Goal: Task Accomplishment & Management: Complete application form

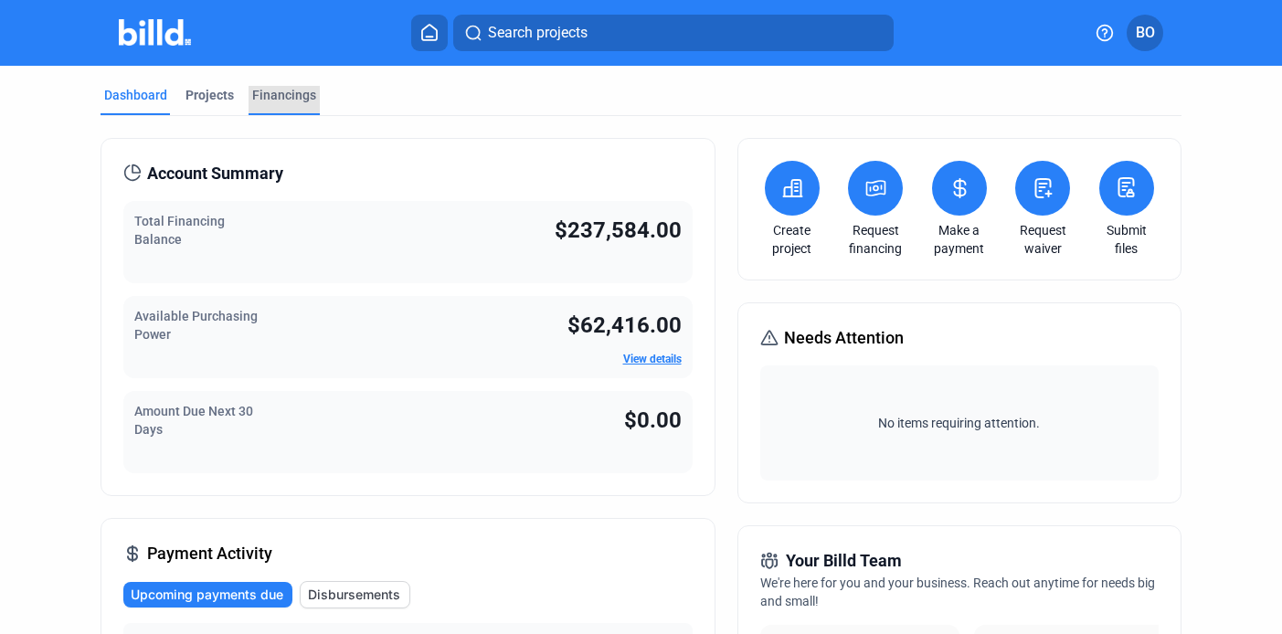
click at [278, 92] on div "Financings" at bounding box center [284, 95] width 64 height 18
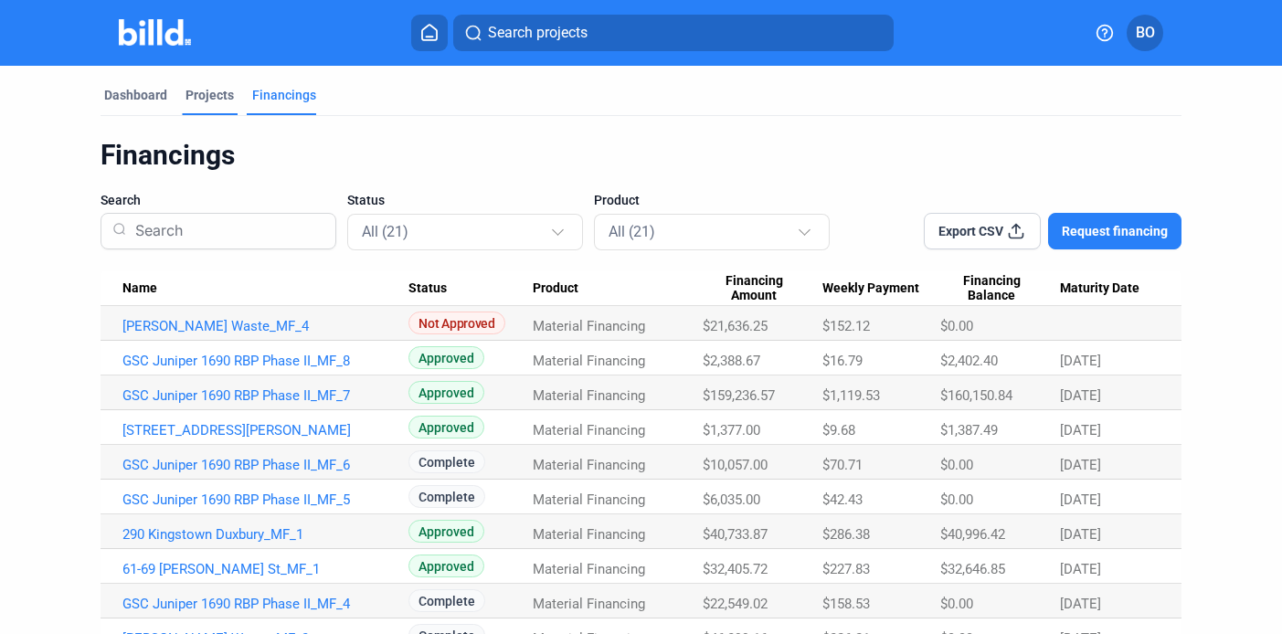
click at [192, 93] on div "Projects" at bounding box center [210, 95] width 48 height 18
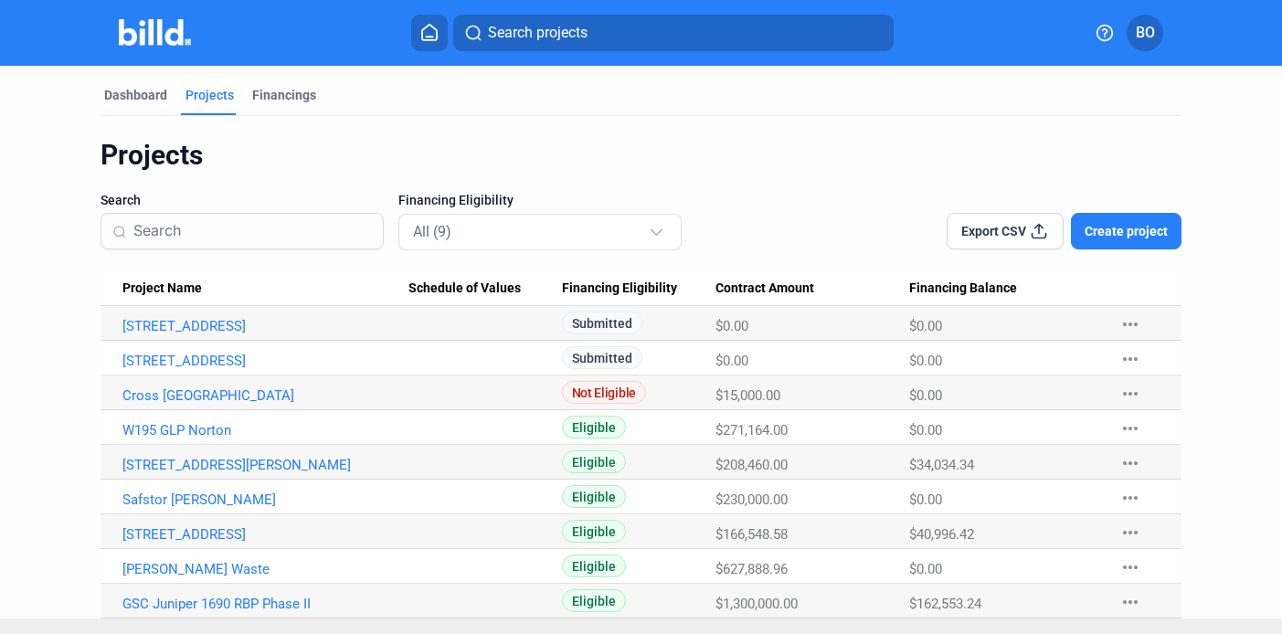
scroll to position [30, 0]
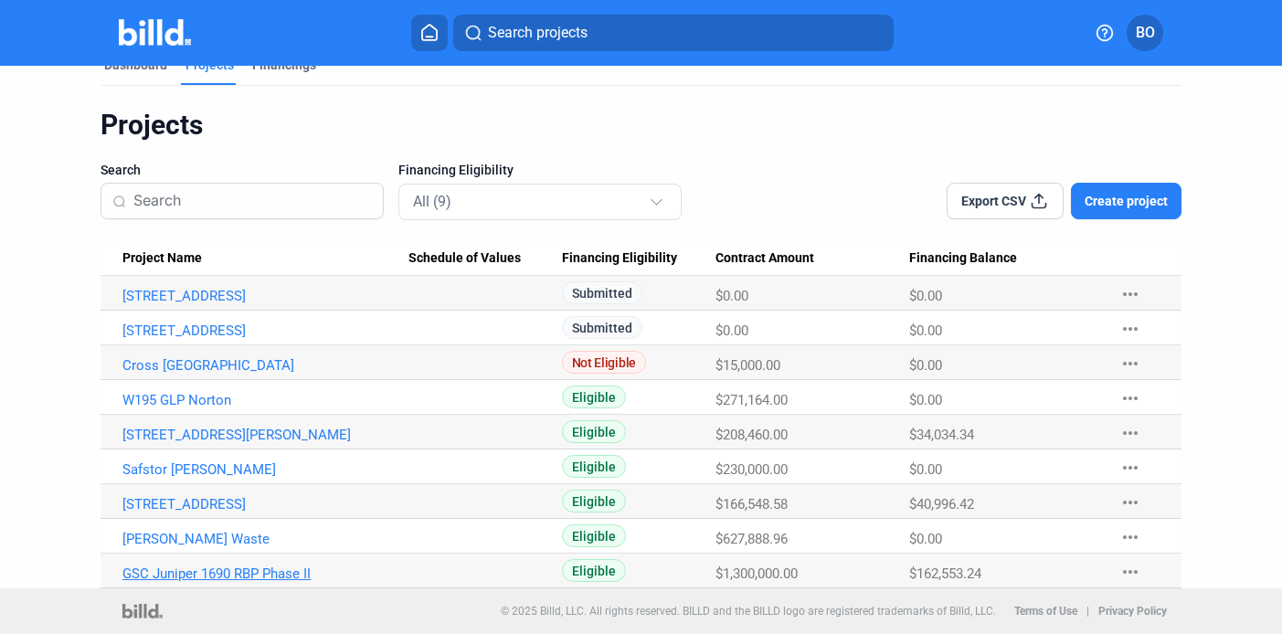
click at [195, 572] on link "GSC Juniper 1690 RBP Phase II" at bounding box center [265, 574] width 286 height 16
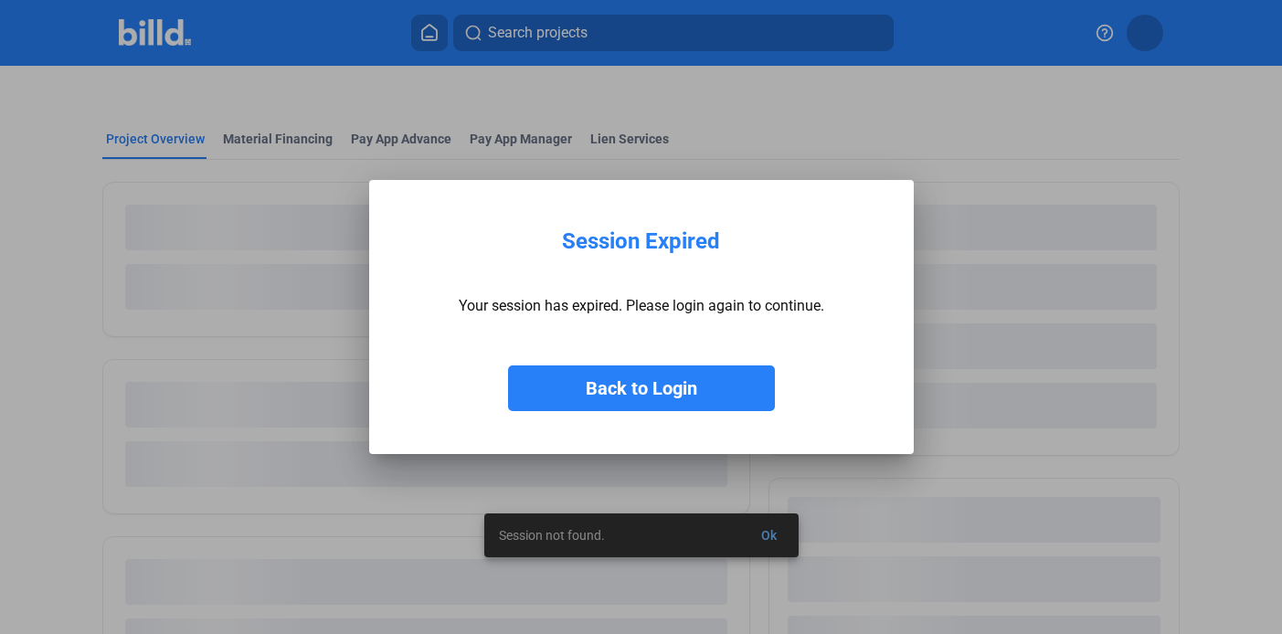
click at [605, 391] on button "Back to Login" at bounding box center [641, 389] width 267 height 46
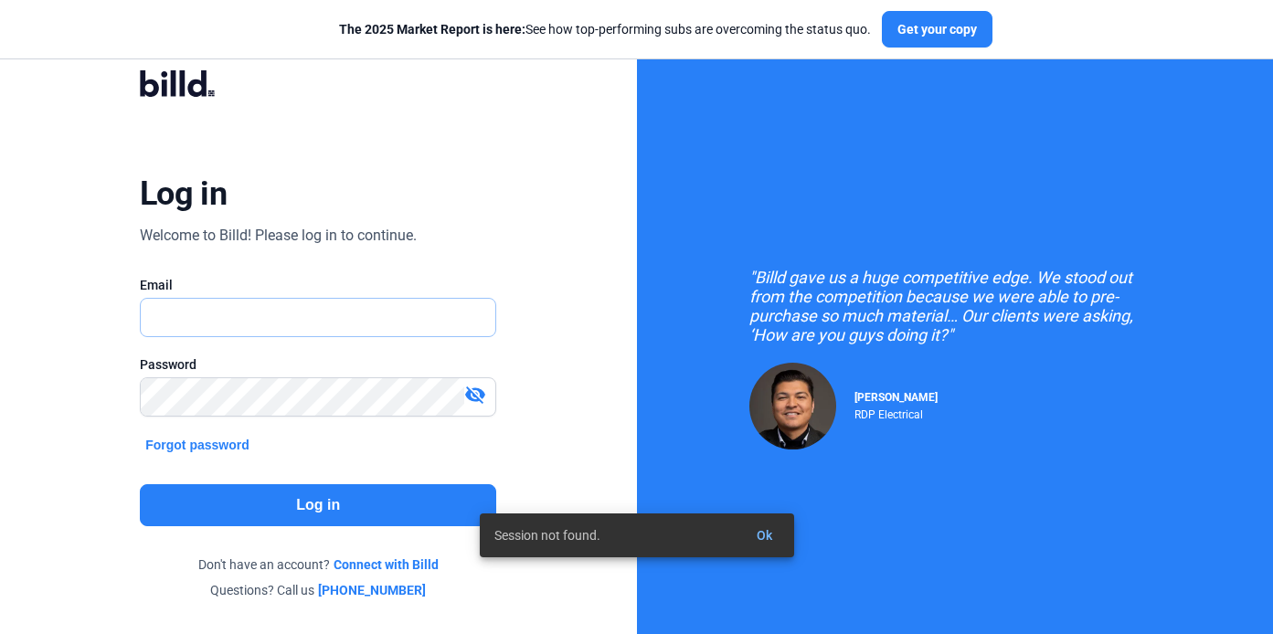
click at [292, 307] on input "text" at bounding box center [318, 317] width 355 height 37
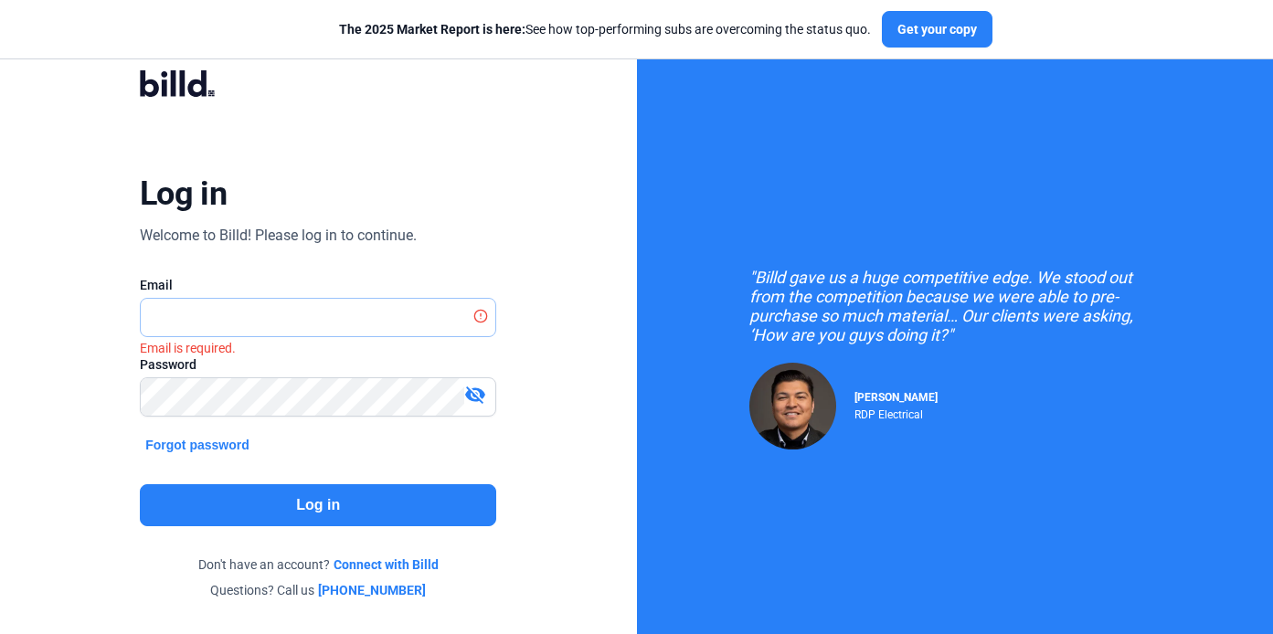
type input "[EMAIL_ADDRESS][DOMAIN_NAME]"
click at [327, 494] on button "Log in" at bounding box center [318, 505] width 356 height 42
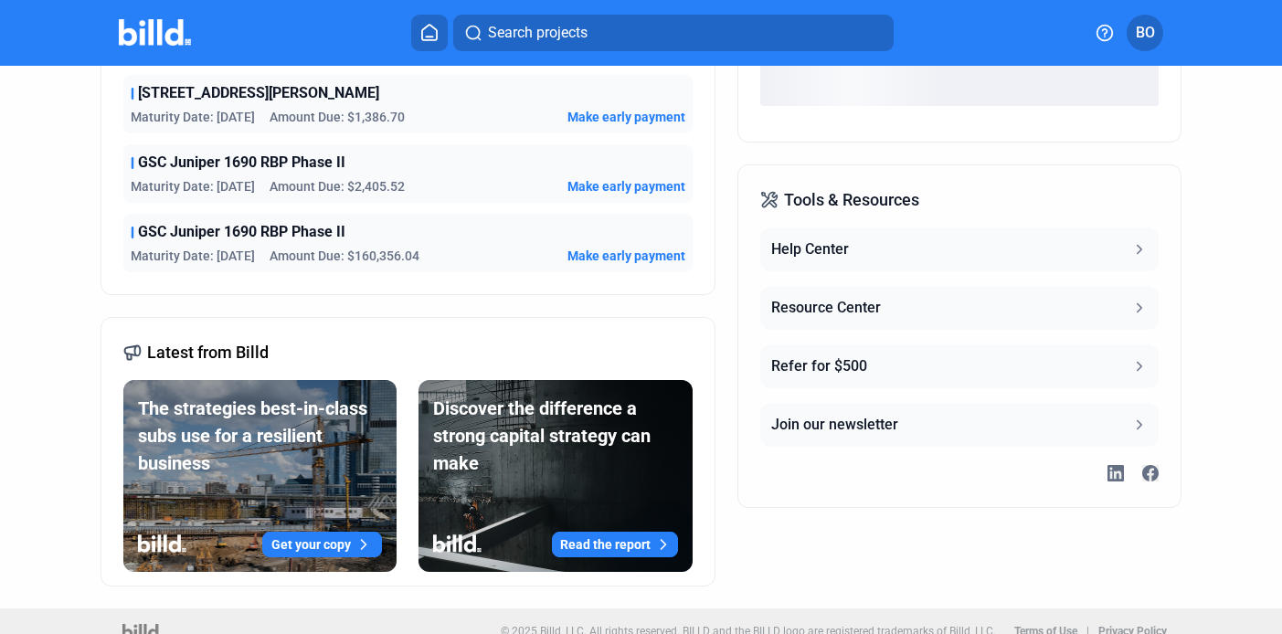
scroll to position [707, 0]
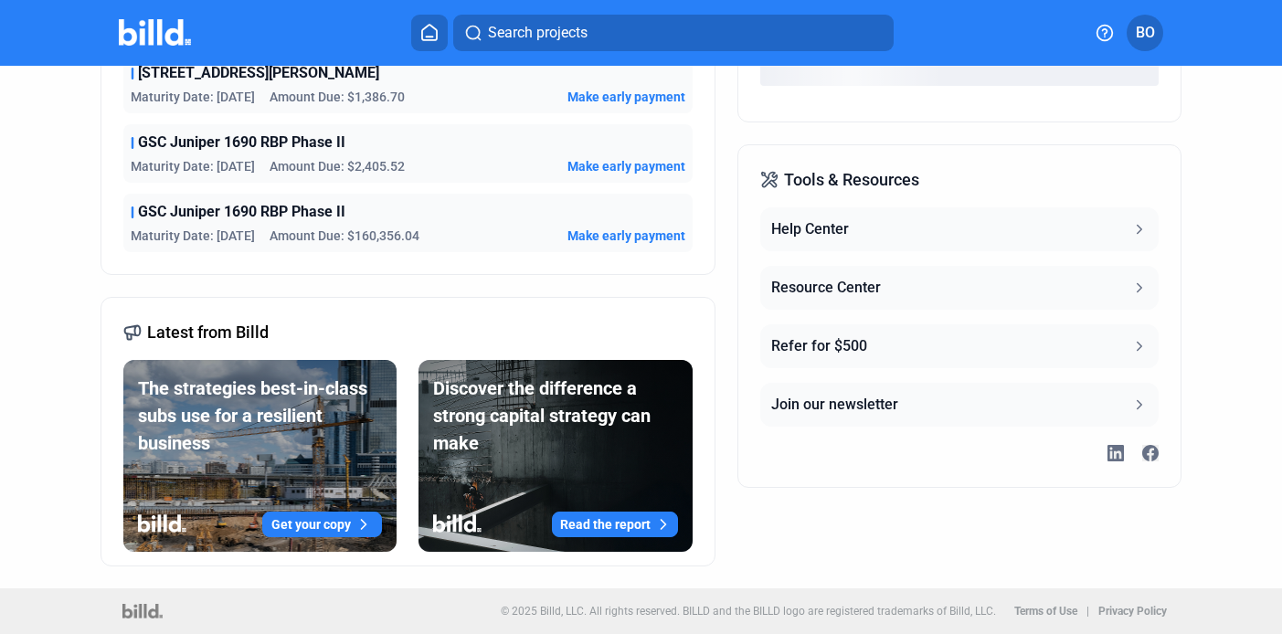
click at [233, 220] on span "GSC Juniper 1690 RBP Phase II" at bounding box center [241, 212] width 207 height 22
click at [233, 218] on span "GSC Juniper 1690 RBP Phase II" at bounding box center [241, 212] width 207 height 22
click at [422, 223] on div "GSC Juniper 1690 RBP Phase II Maturity Date: [DATE] Amount Due: $160,356.04 Mak…" at bounding box center [407, 223] width 569 height 58
click at [298, 220] on span "GSC Juniper 1690 RBP Phase II" at bounding box center [241, 212] width 207 height 22
click at [277, 207] on span "GSC Juniper 1690 RBP Phase II" at bounding box center [241, 212] width 207 height 22
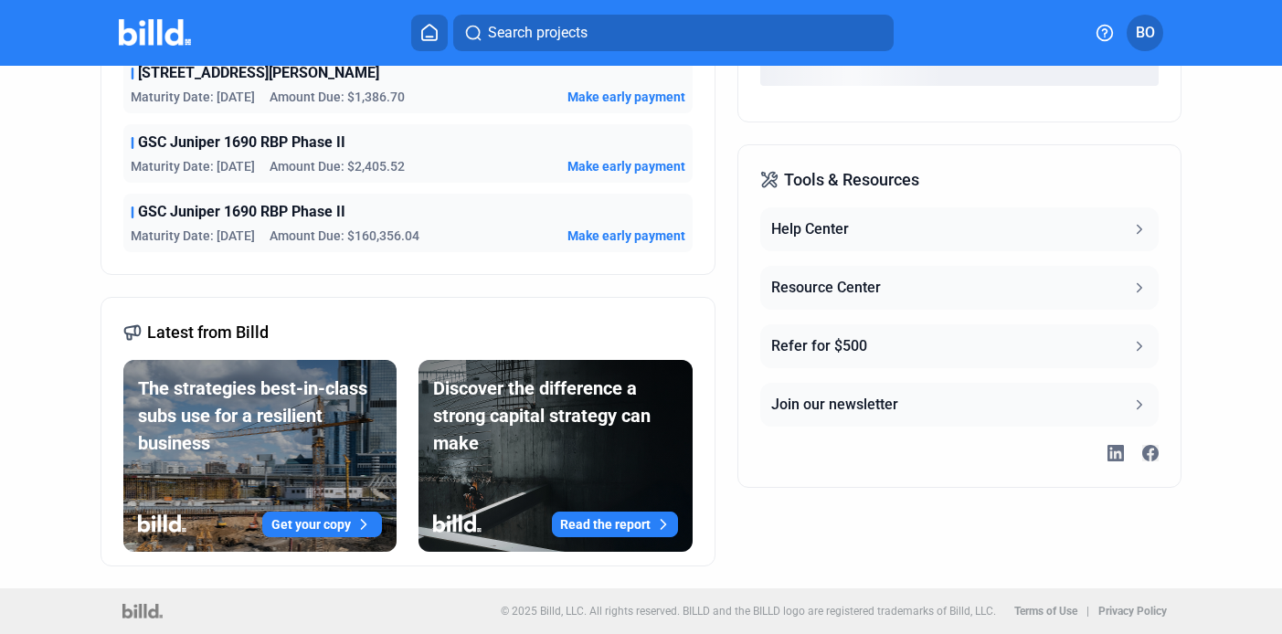
click at [125, 229] on div "GSC Juniper 1690 RBP Phase II Maturity Date: [DATE] Amount Due: $160,356.04 Mak…" at bounding box center [407, 223] width 569 height 58
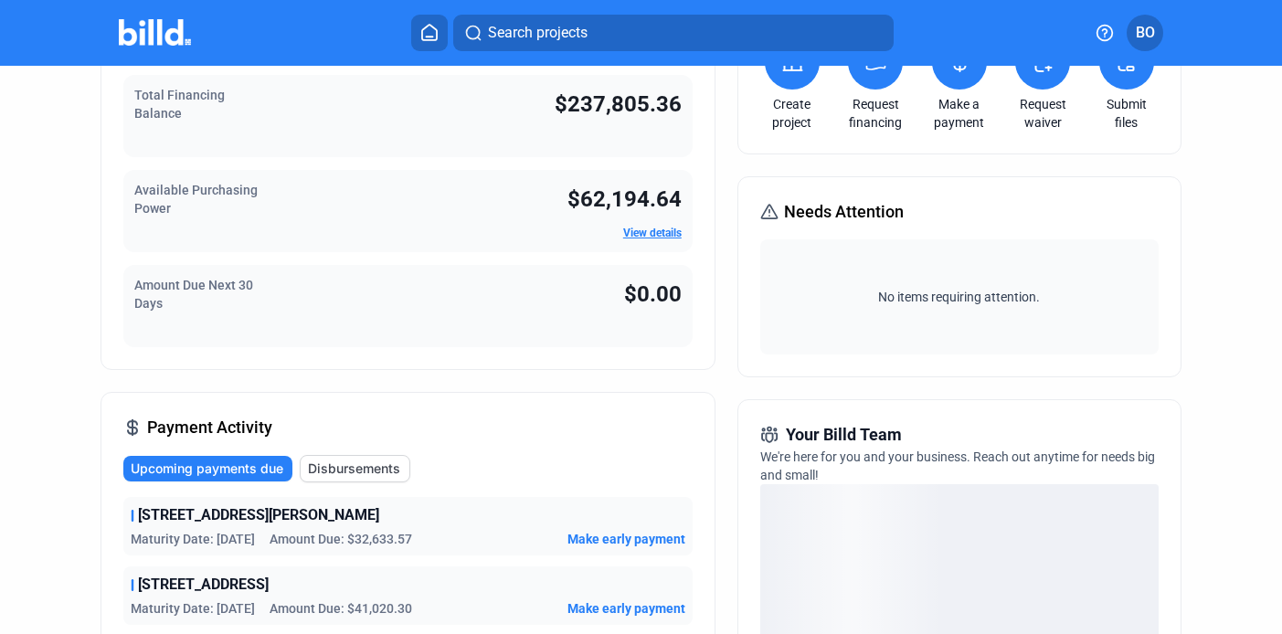
scroll to position [0, 0]
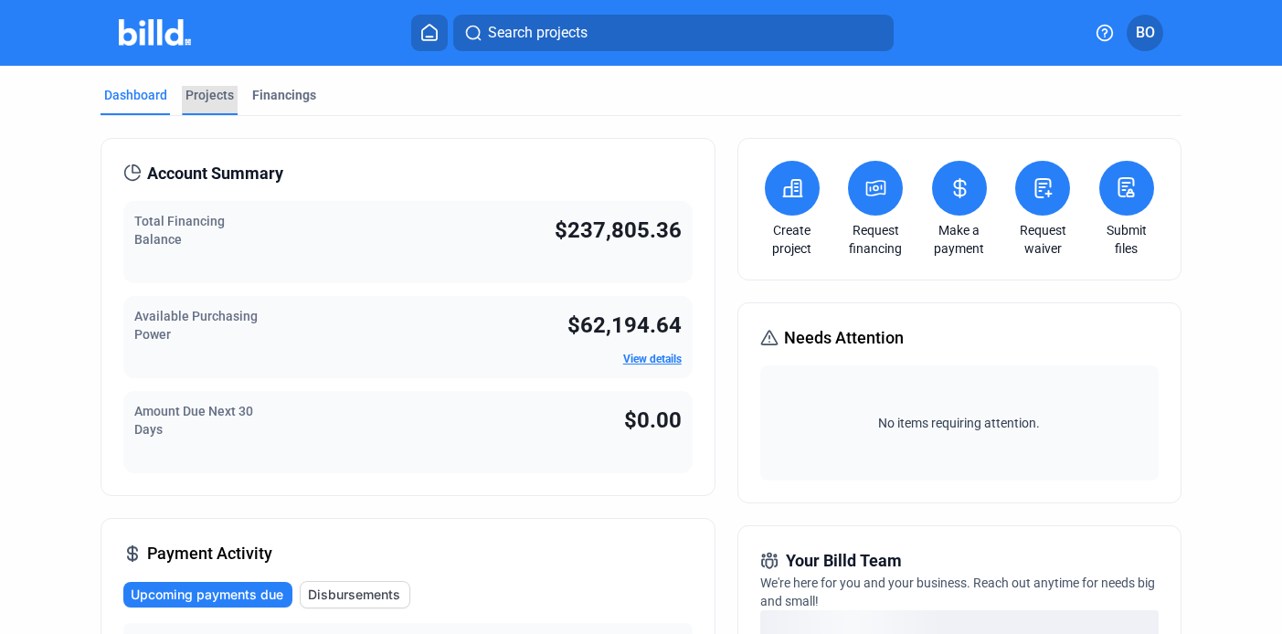
click at [212, 98] on div "Projects" at bounding box center [210, 95] width 48 height 18
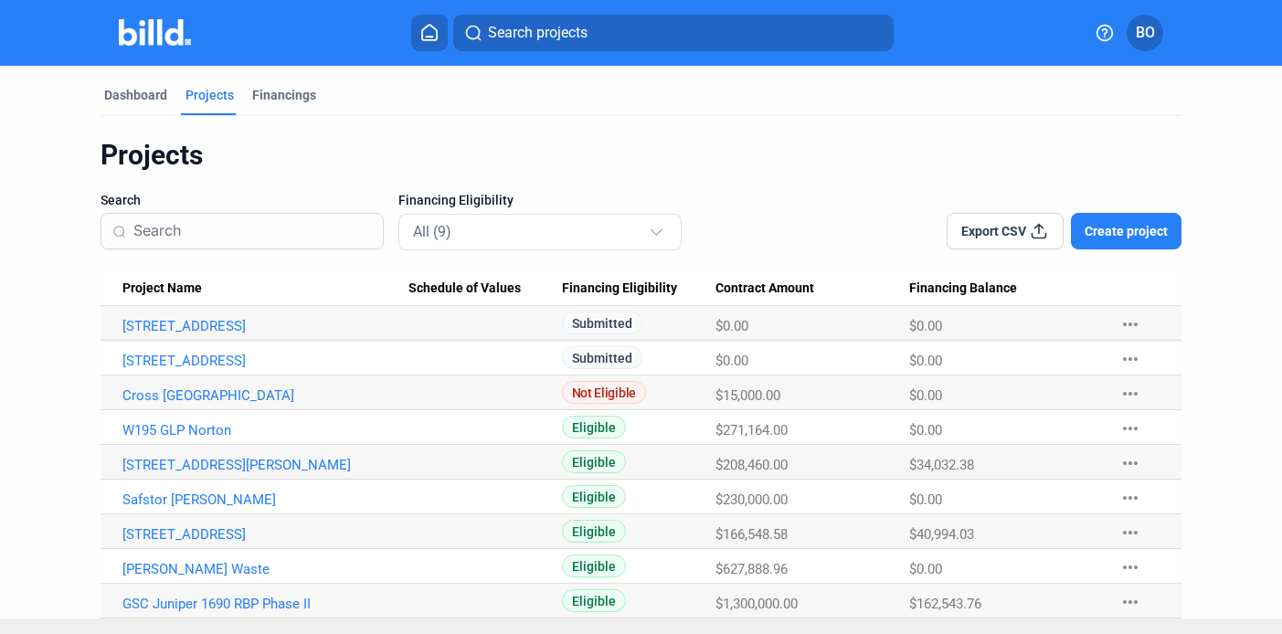
scroll to position [30, 0]
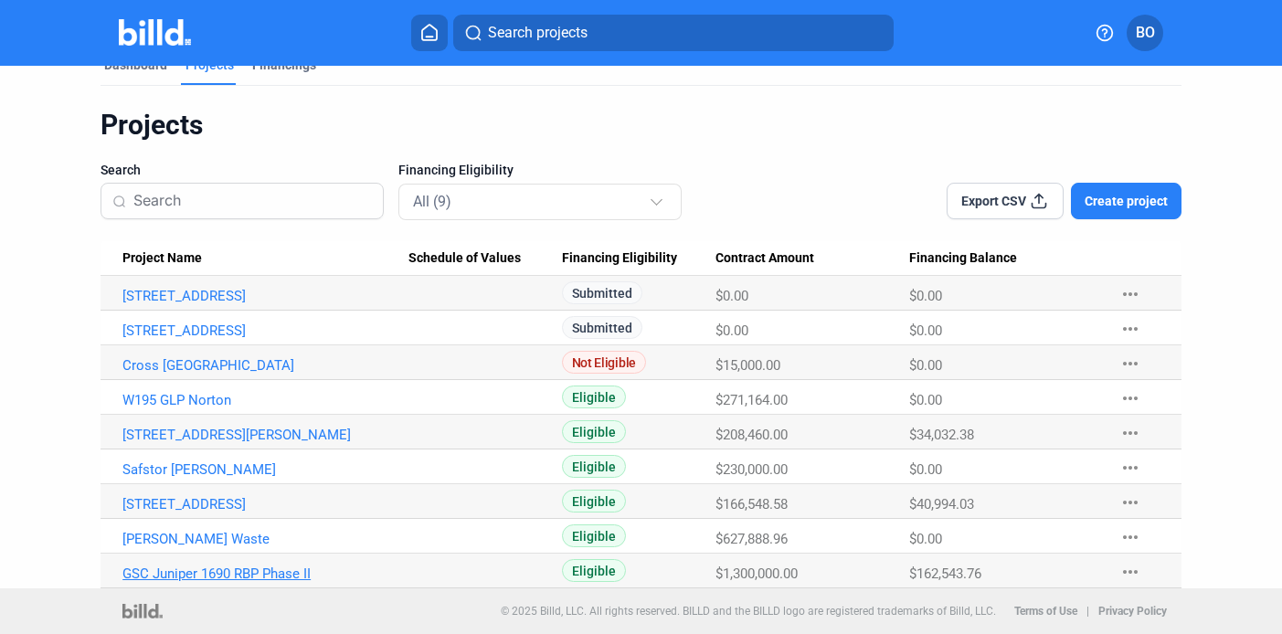
click at [218, 568] on link "GSC Juniper 1690 RBP Phase II" at bounding box center [265, 574] width 286 height 16
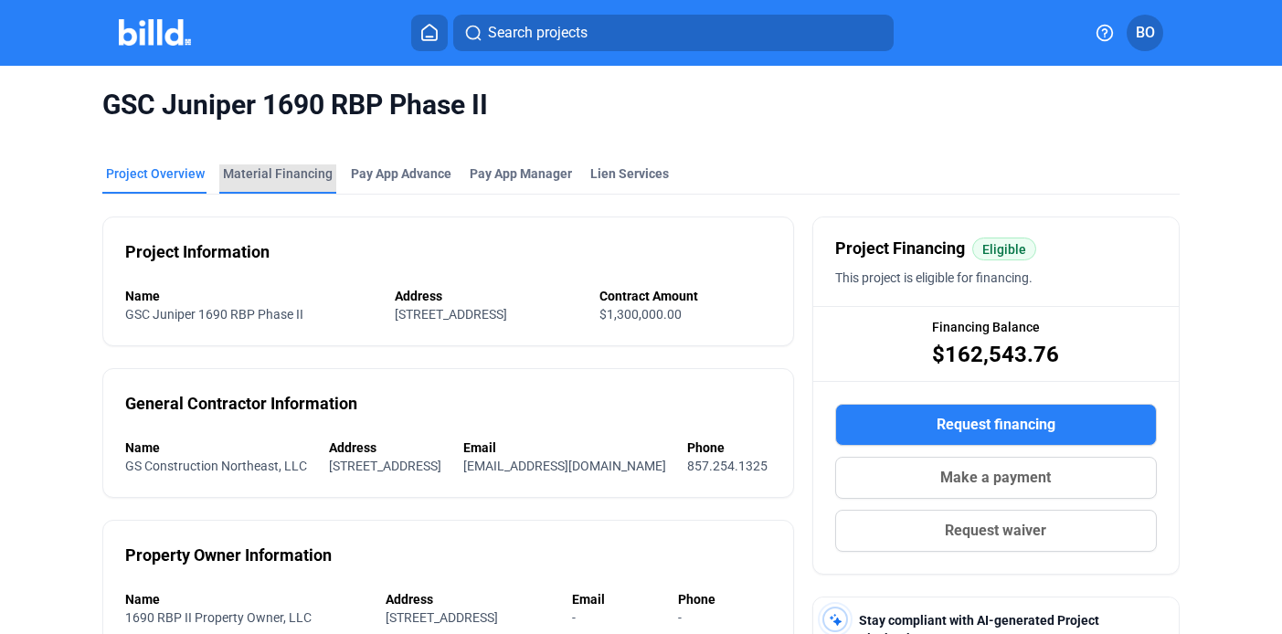
click at [292, 169] on div "Material Financing" at bounding box center [278, 174] width 110 height 18
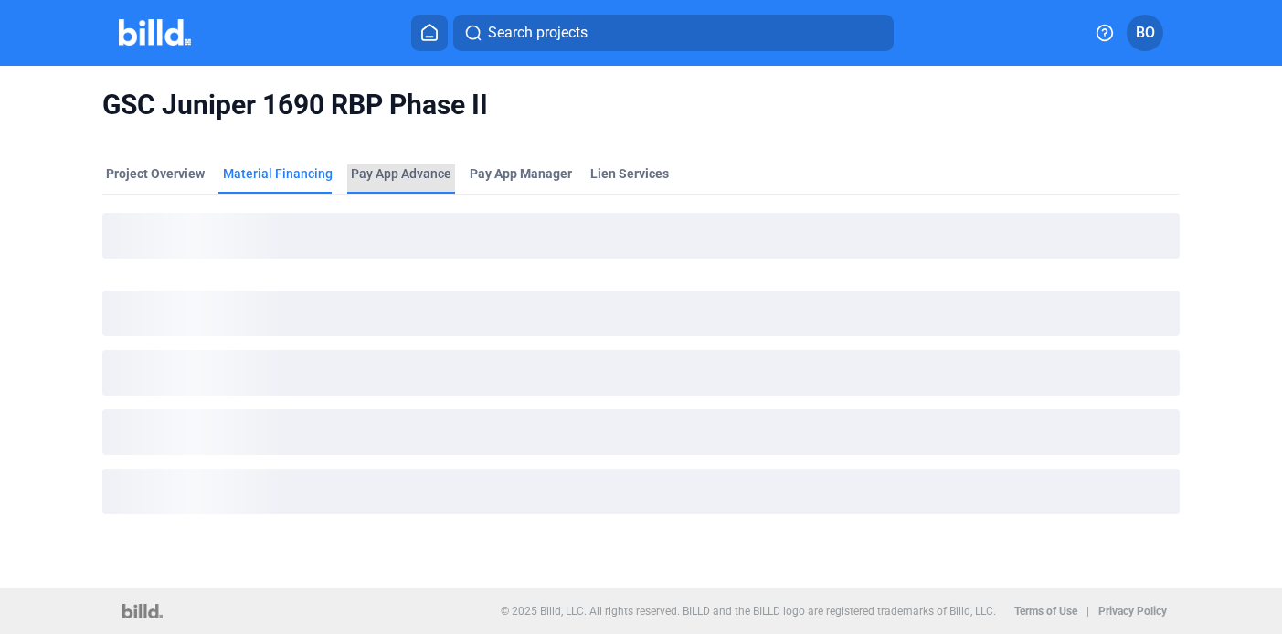
click at [382, 171] on div "Pay App Advance" at bounding box center [401, 174] width 101 height 18
click at [602, 169] on div "Lien Services" at bounding box center [629, 174] width 78 height 18
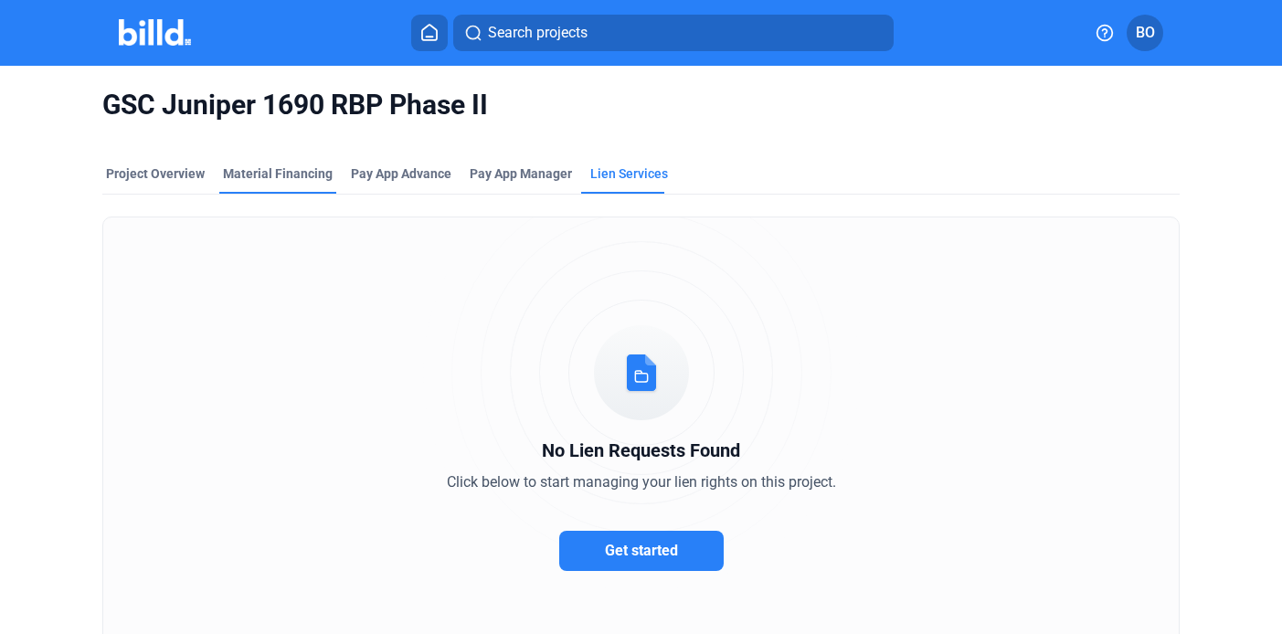
click at [266, 175] on div "Material Financing" at bounding box center [278, 174] width 110 height 18
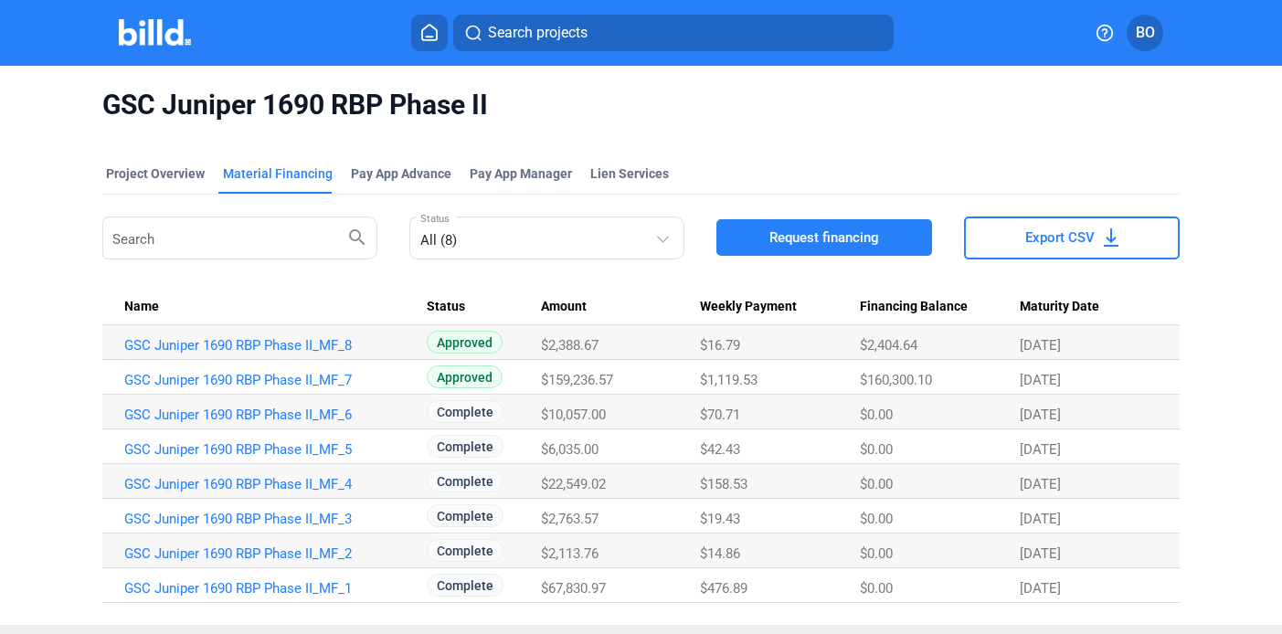
scroll to position [36, 0]
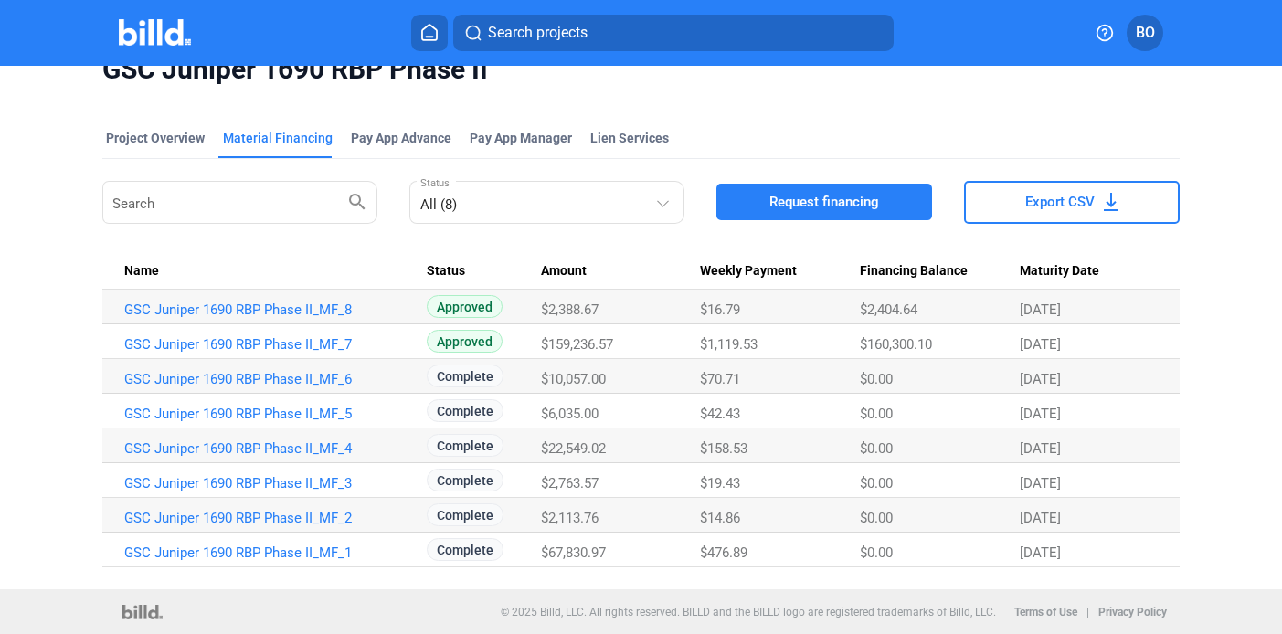
click at [1035, 200] on span "Export CSV" at bounding box center [1060, 202] width 69 height 18
click at [260, 339] on link "GSC Juniper 1690 RBP Phase II_MF_7" at bounding box center [267, 344] width 286 height 16
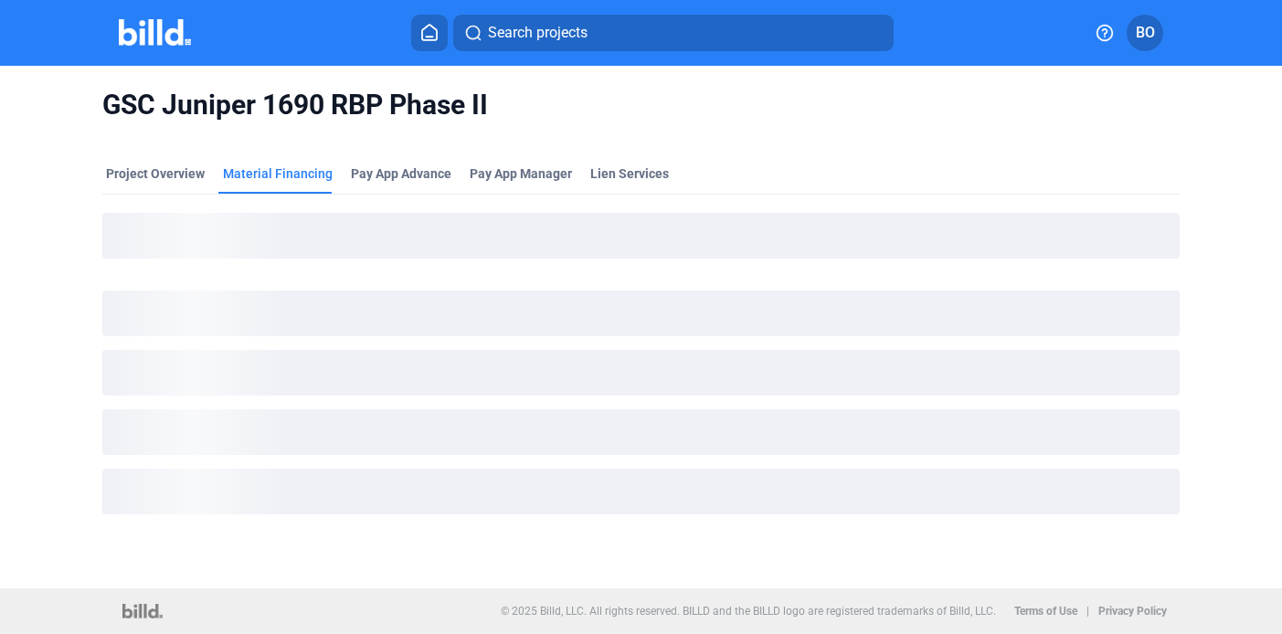
scroll to position [0, 0]
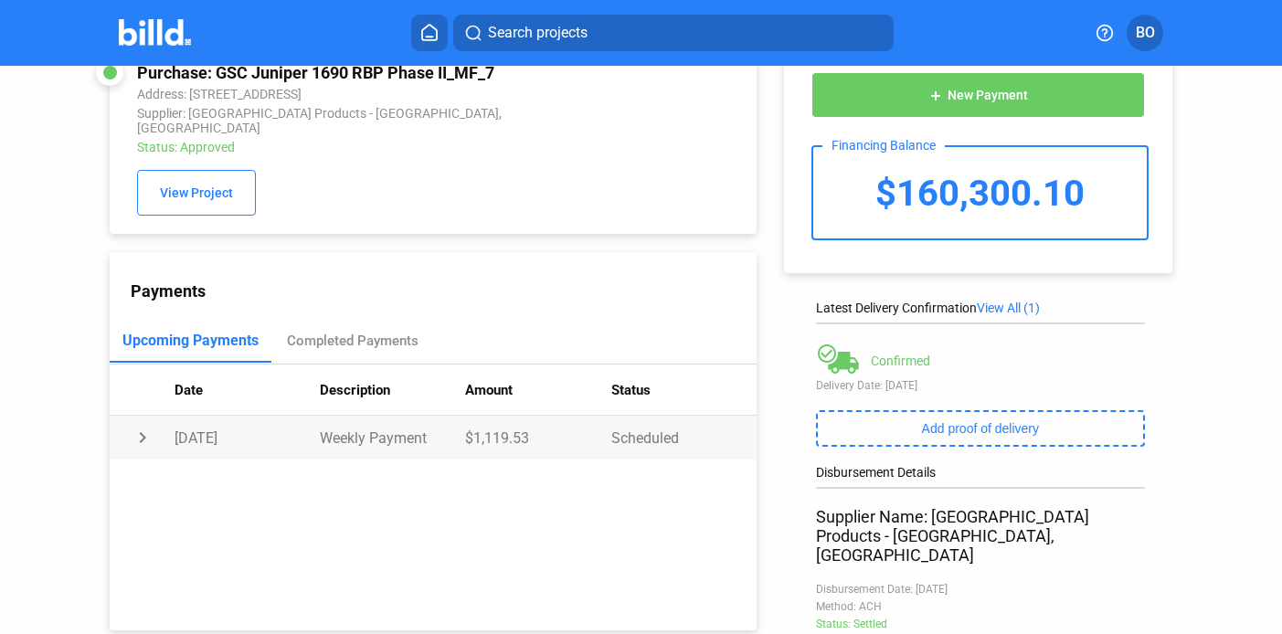
scroll to position [37, 0]
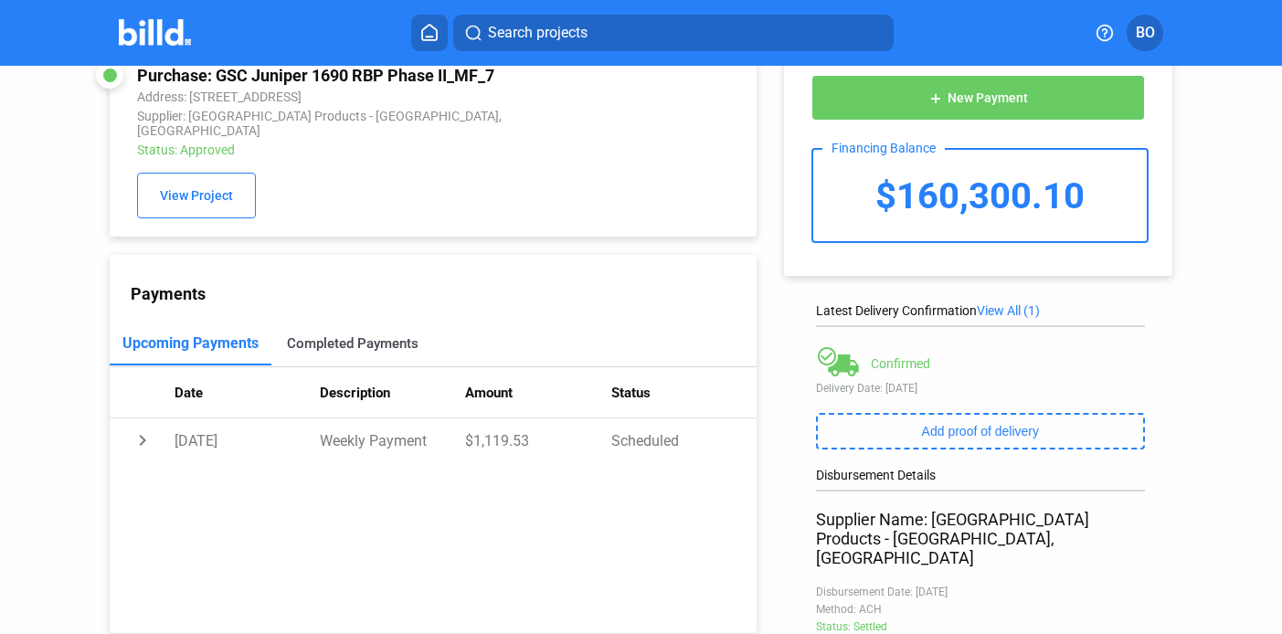
click at [342, 341] on div "Completed Payments" at bounding box center [352, 344] width 162 height 44
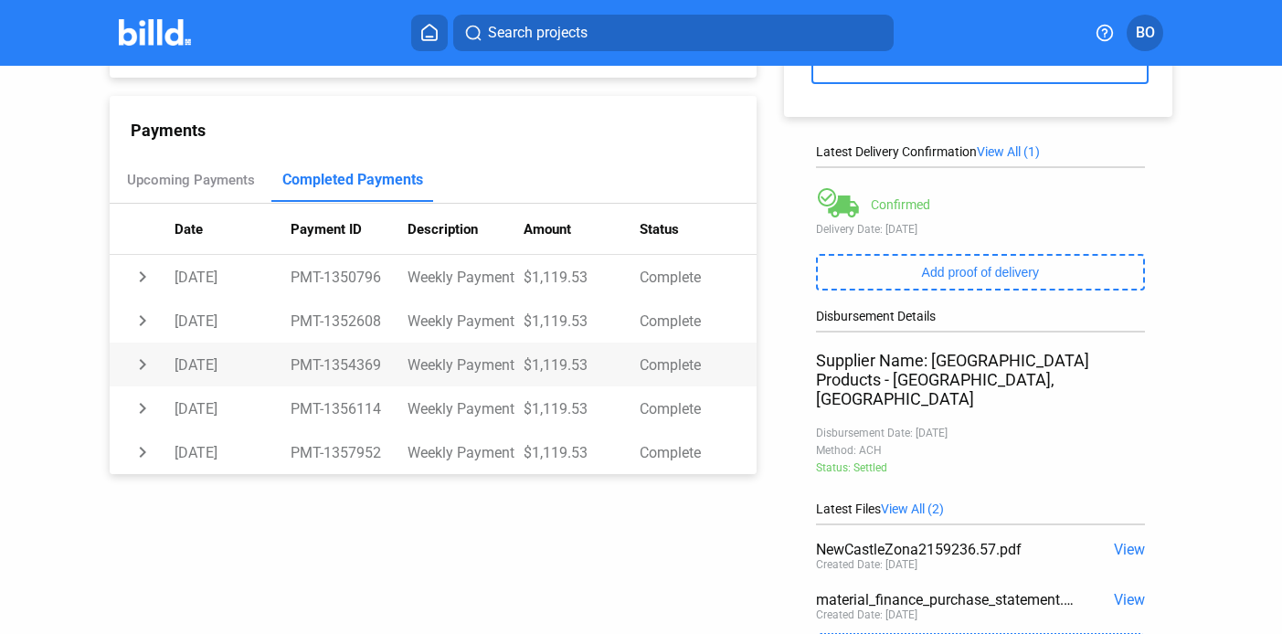
scroll to position [0, 0]
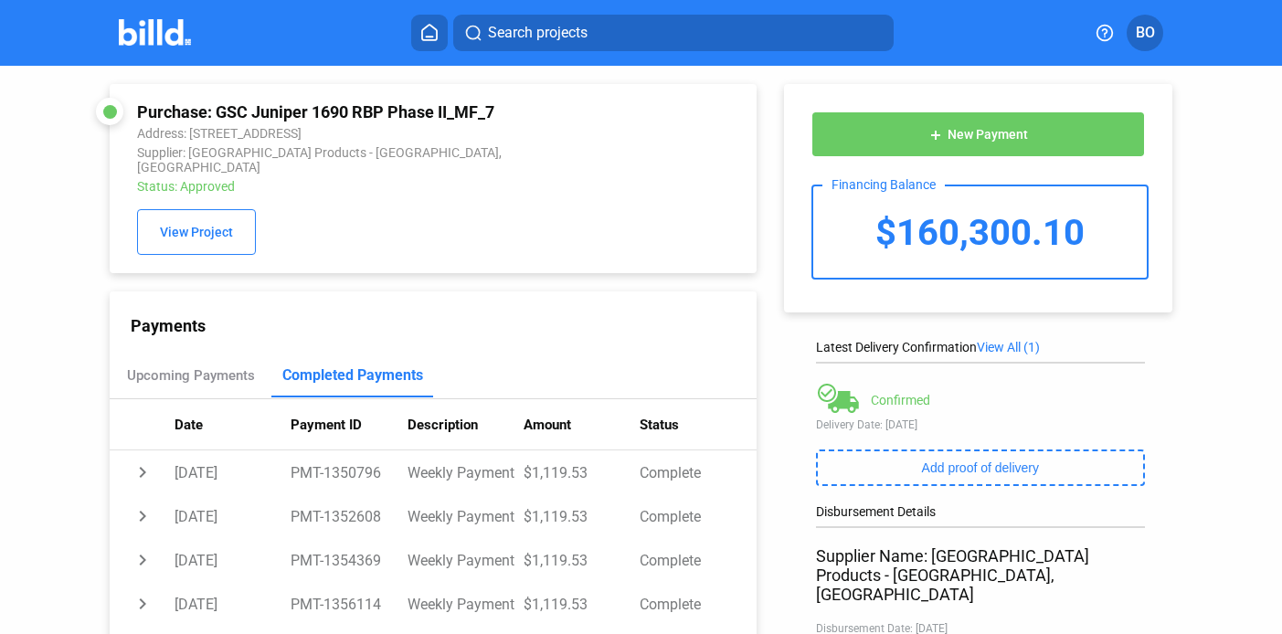
click at [147, 39] on img at bounding box center [155, 32] width 72 height 27
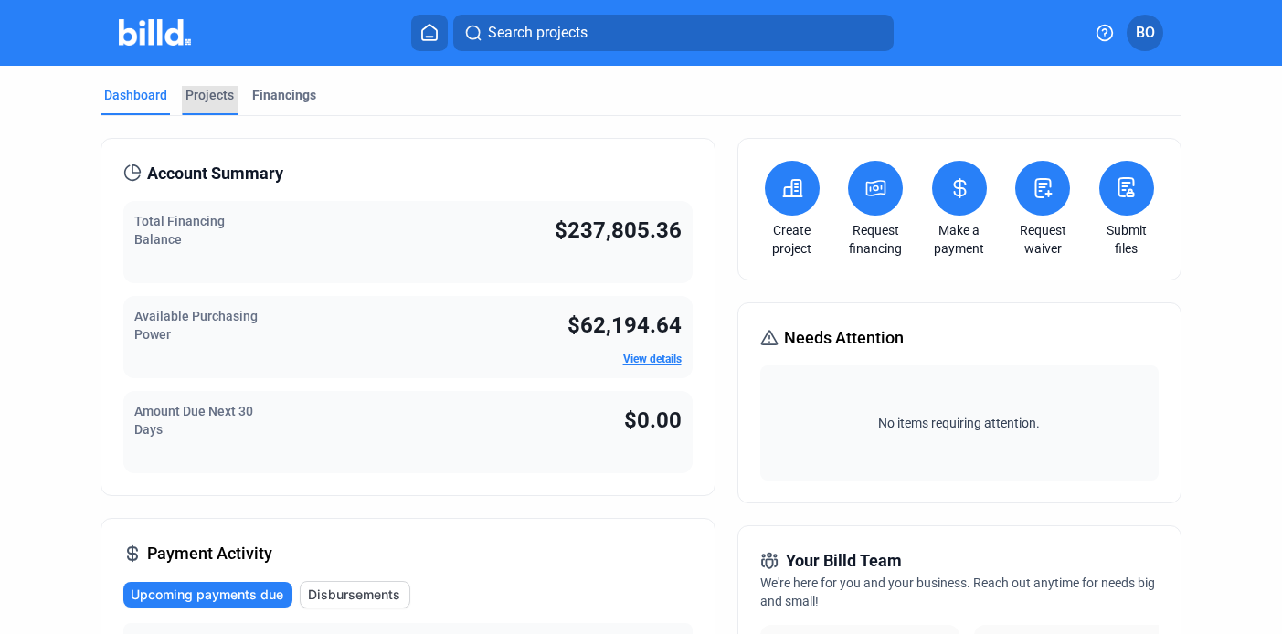
click at [209, 90] on div "Projects" at bounding box center [210, 95] width 48 height 18
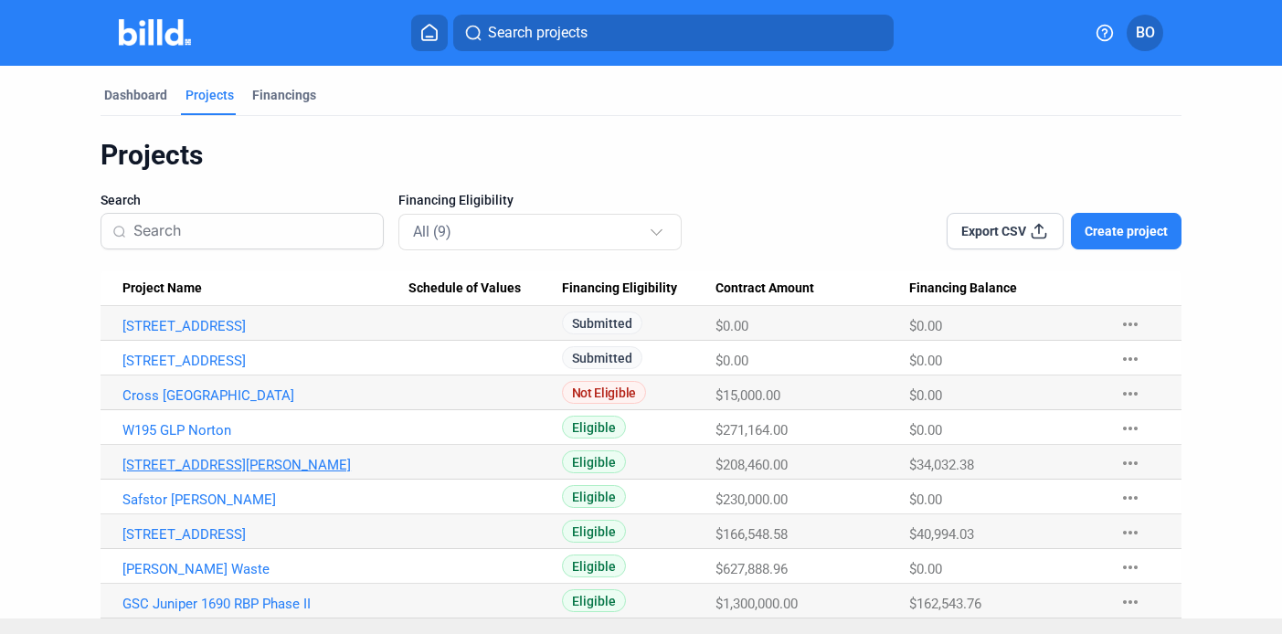
scroll to position [30, 0]
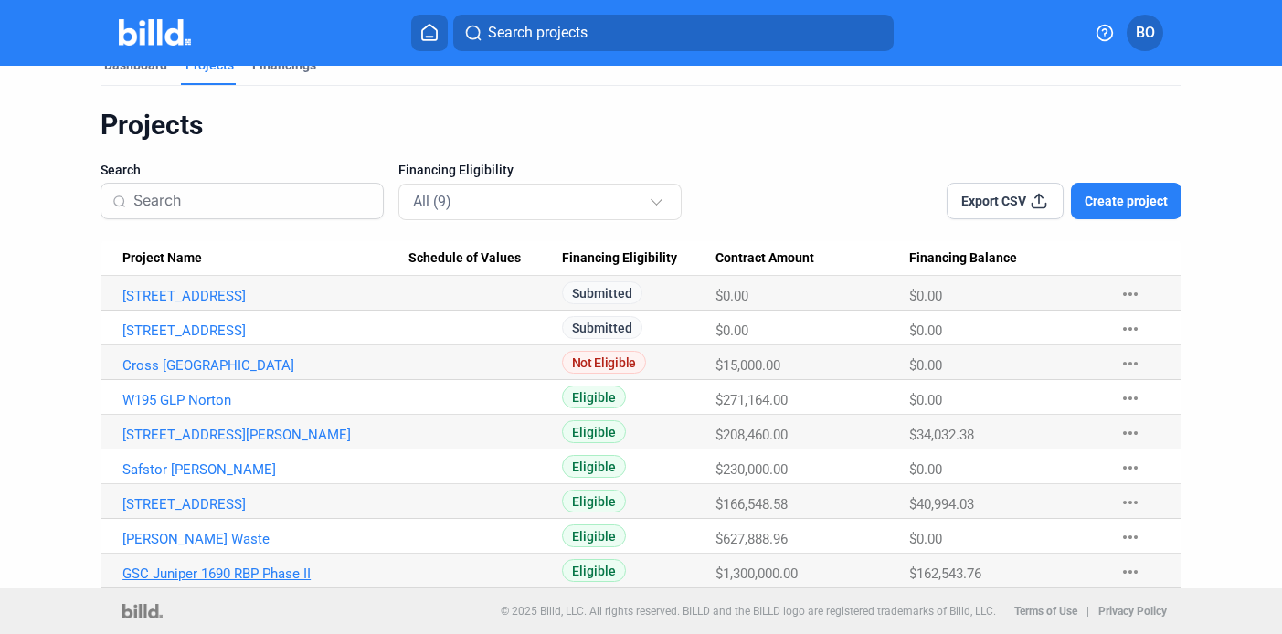
click at [212, 575] on link "GSC Juniper 1690 RBP Phase II" at bounding box center [265, 574] width 286 height 16
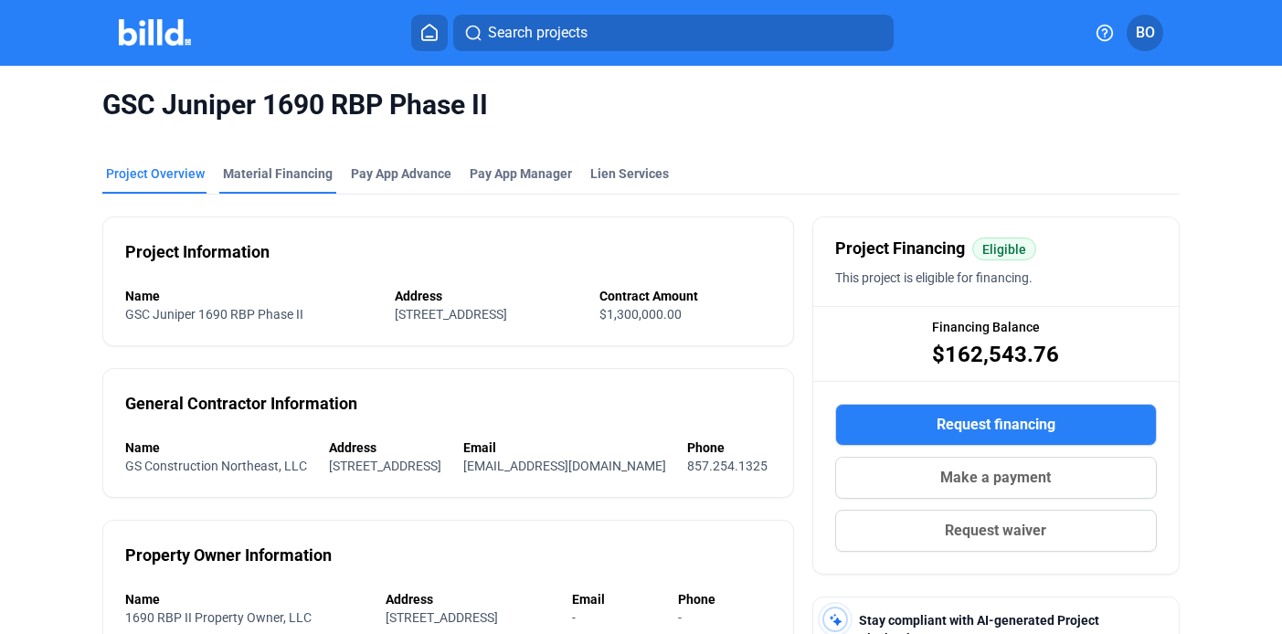
click at [264, 177] on div "Material Financing" at bounding box center [278, 174] width 110 height 18
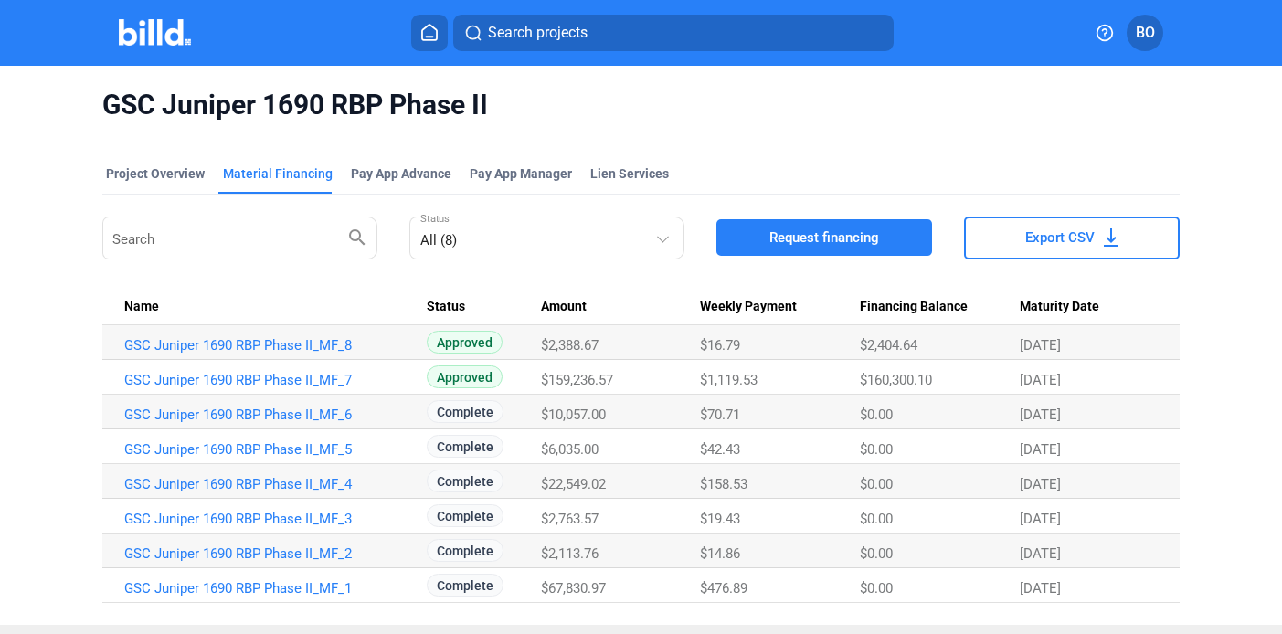
scroll to position [36, 0]
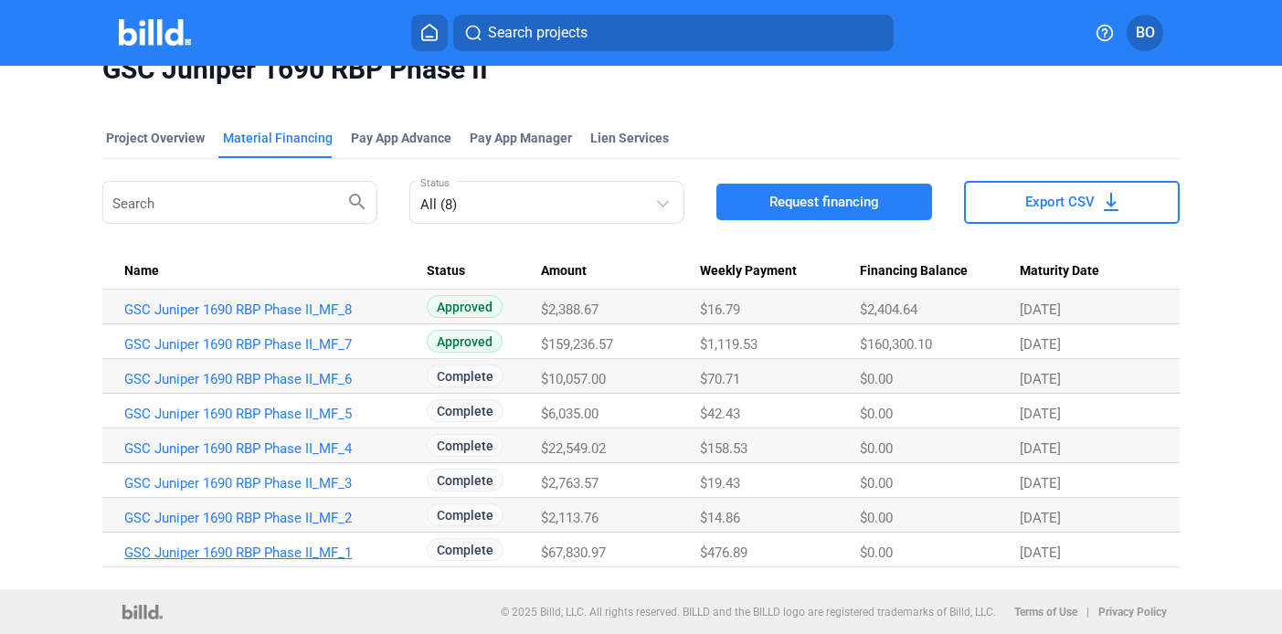
click at [268, 551] on link "GSC Juniper 1690 RBP Phase II_MF_1" at bounding box center [267, 553] width 286 height 16
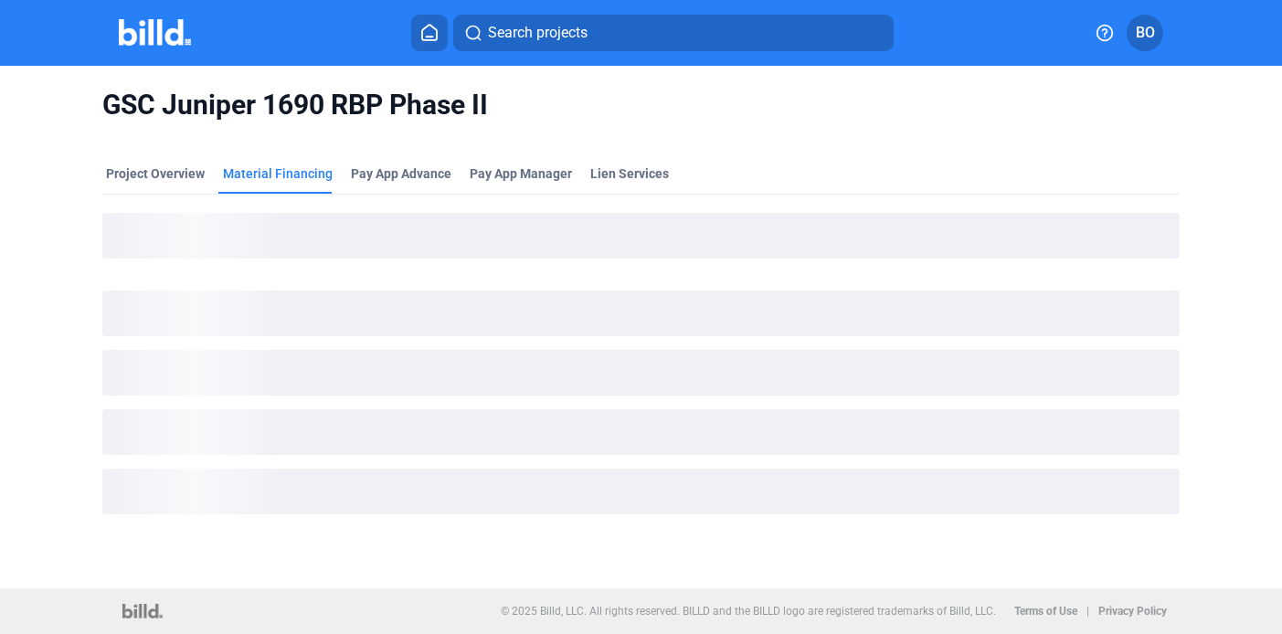
scroll to position [0, 0]
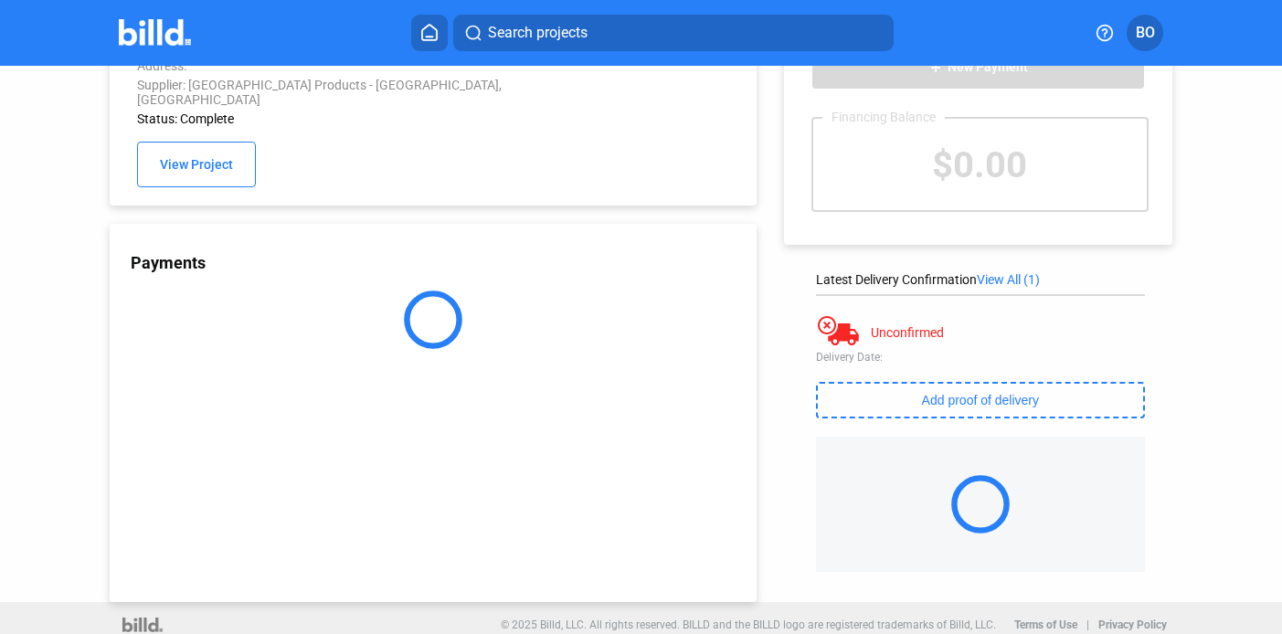
scroll to position [101, 0]
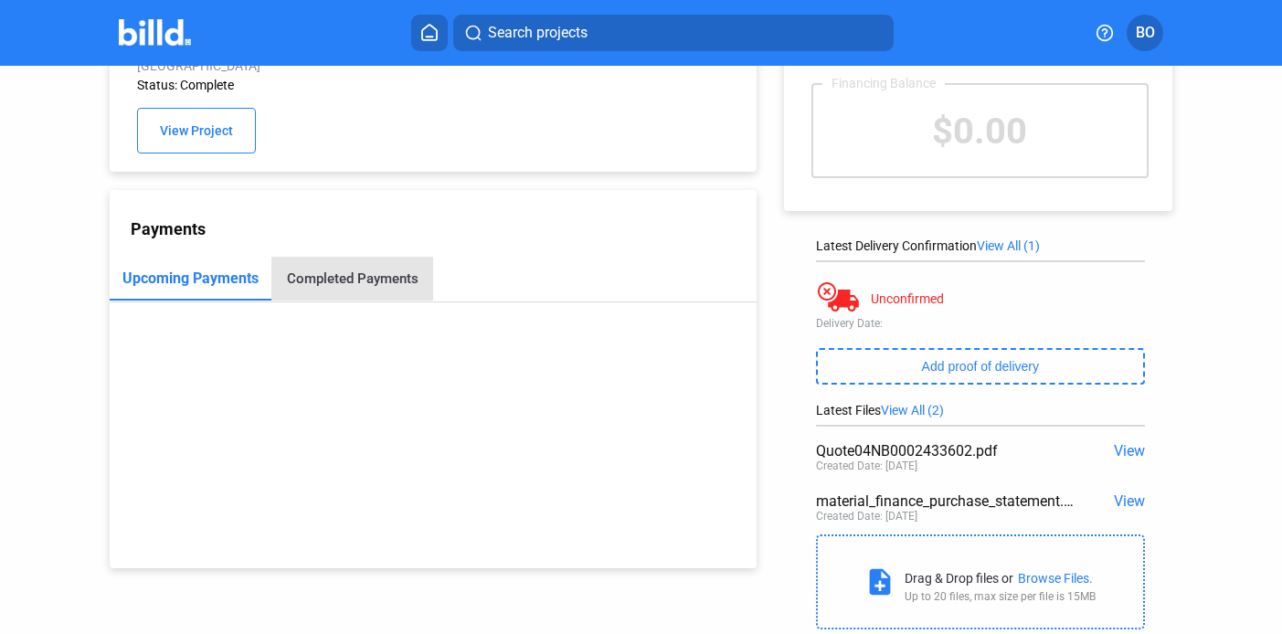
click at [382, 257] on div "Completed Payments" at bounding box center [352, 279] width 162 height 44
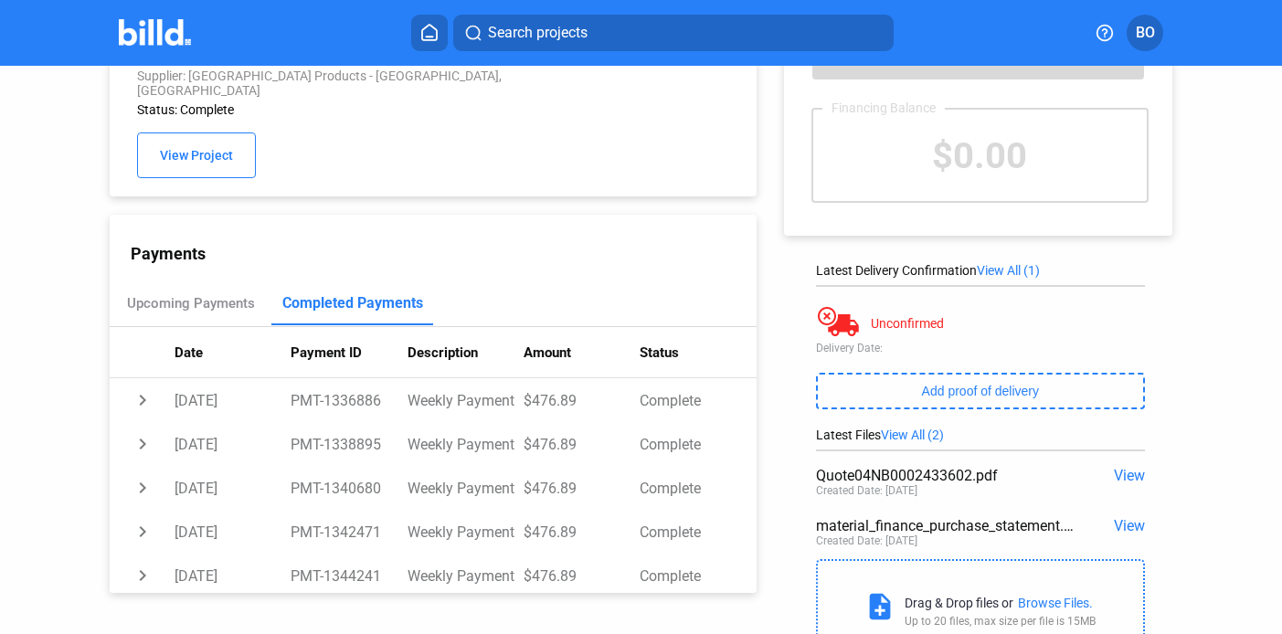
scroll to position [0, 0]
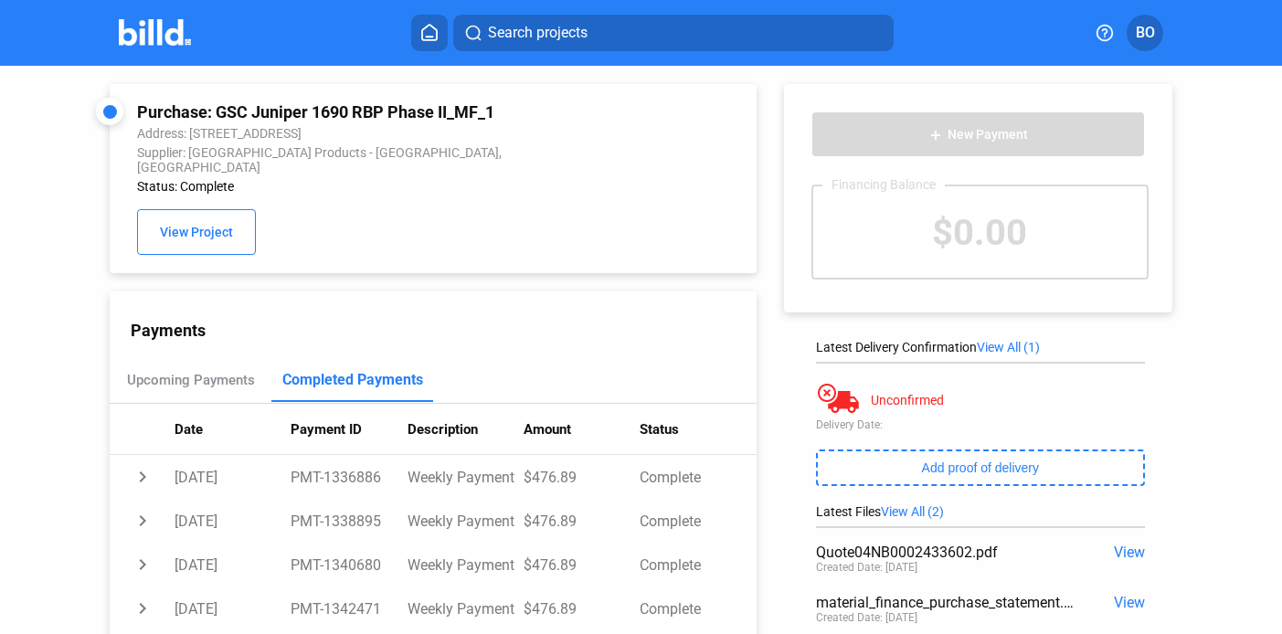
click at [157, 28] on img at bounding box center [155, 32] width 72 height 27
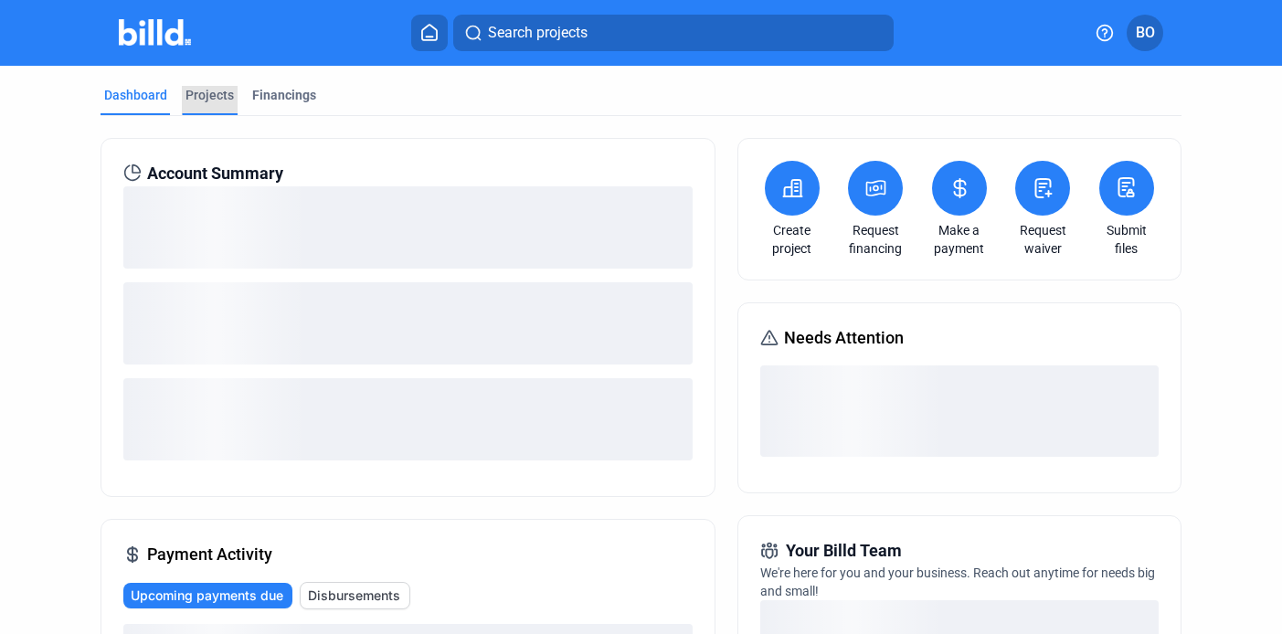
click at [218, 91] on div "Projects" at bounding box center [210, 95] width 48 height 18
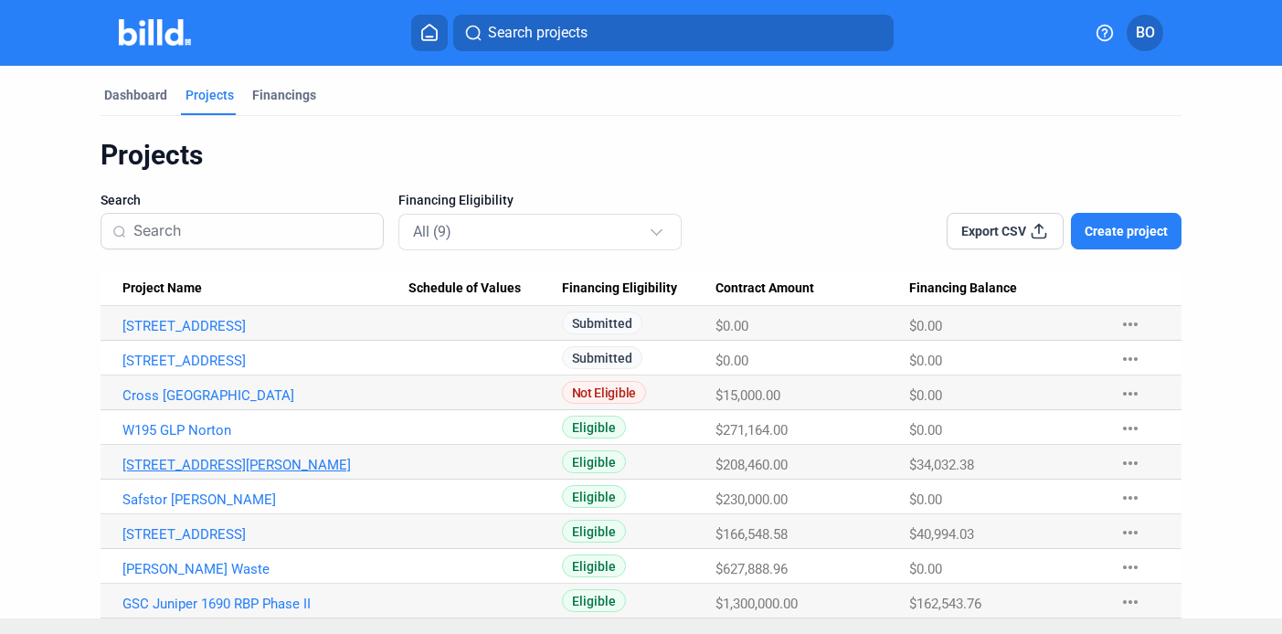
scroll to position [30, 0]
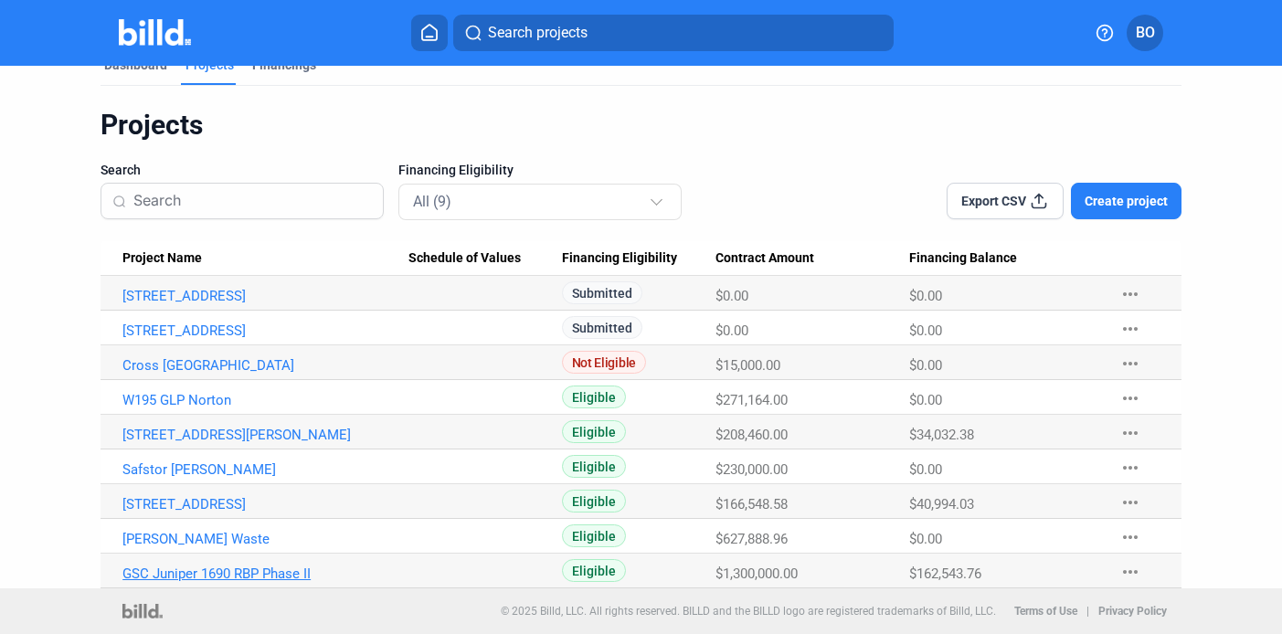
click at [251, 569] on link "GSC Juniper 1690 RBP Phase II" at bounding box center [265, 574] width 286 height 16
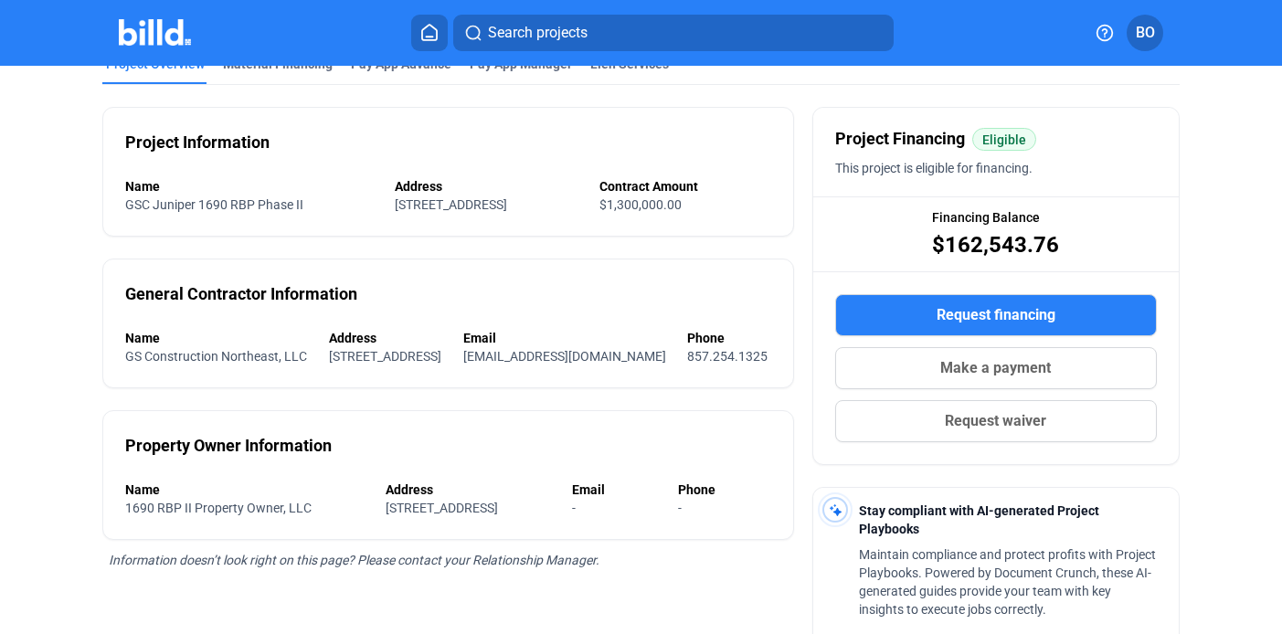
scroll to position [70, 0]
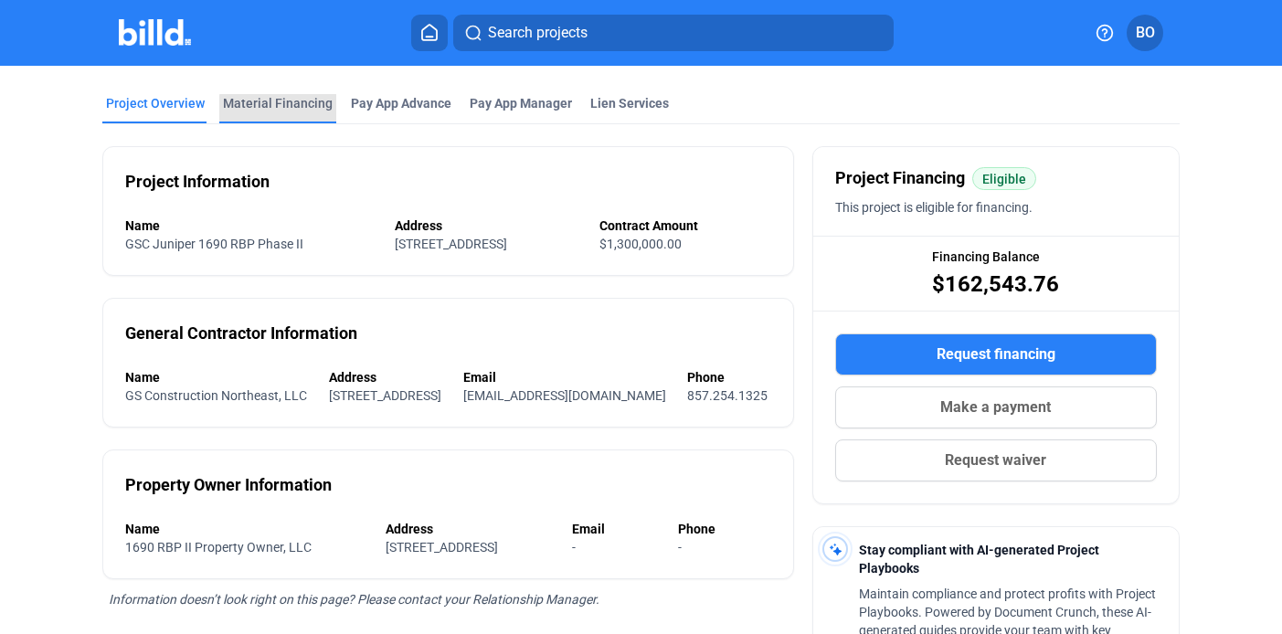
click at [308, 108] on div "Material Financing" at bounding box center [278, 103] width 110 height 18
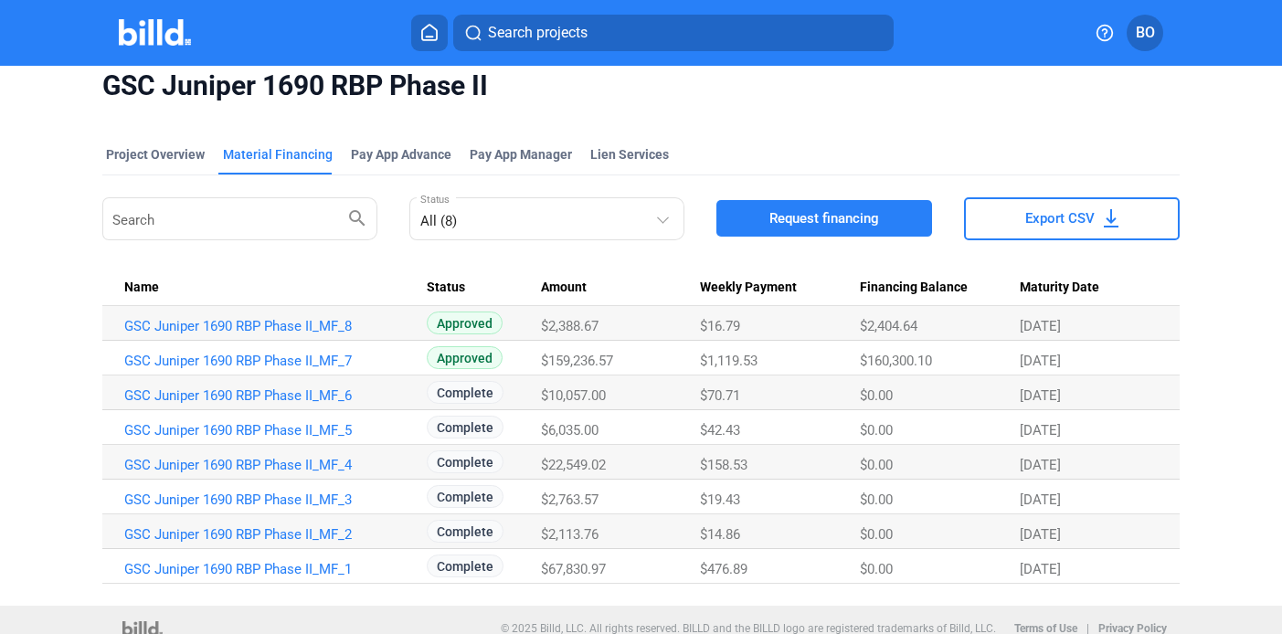
scroll to position [13, 0]
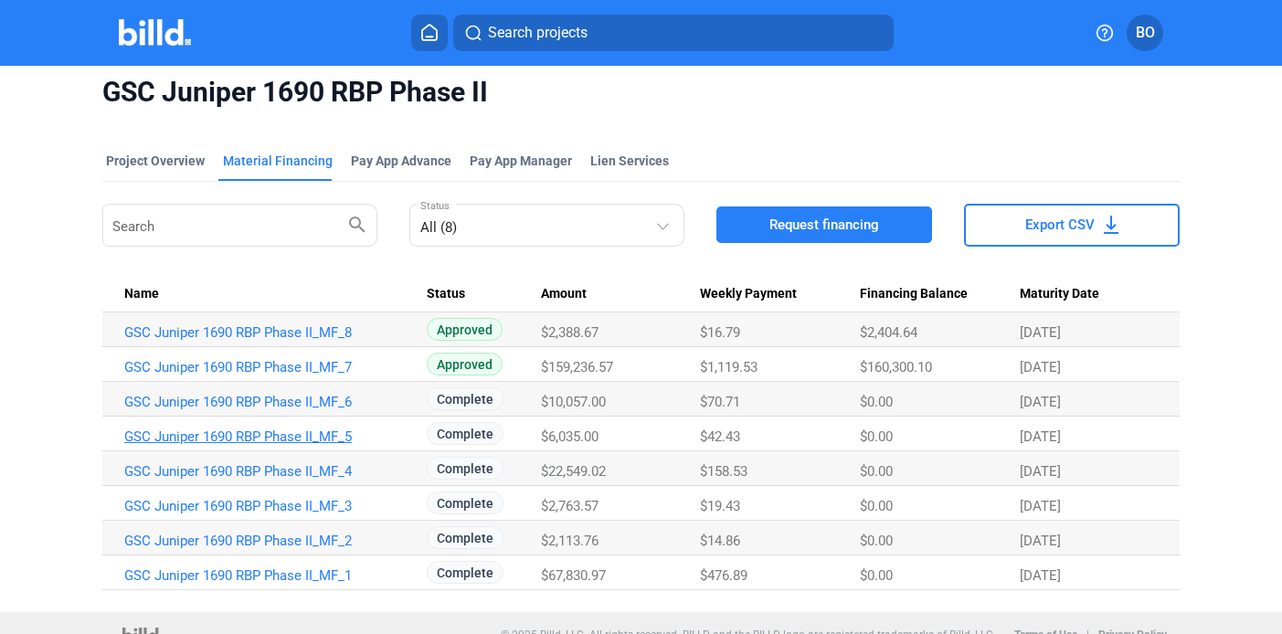
click at [301, 441] on link "GSC Juniper 1690 RBP Phase II_MF_5" at bounding box center [267, 437] width 286 height 16
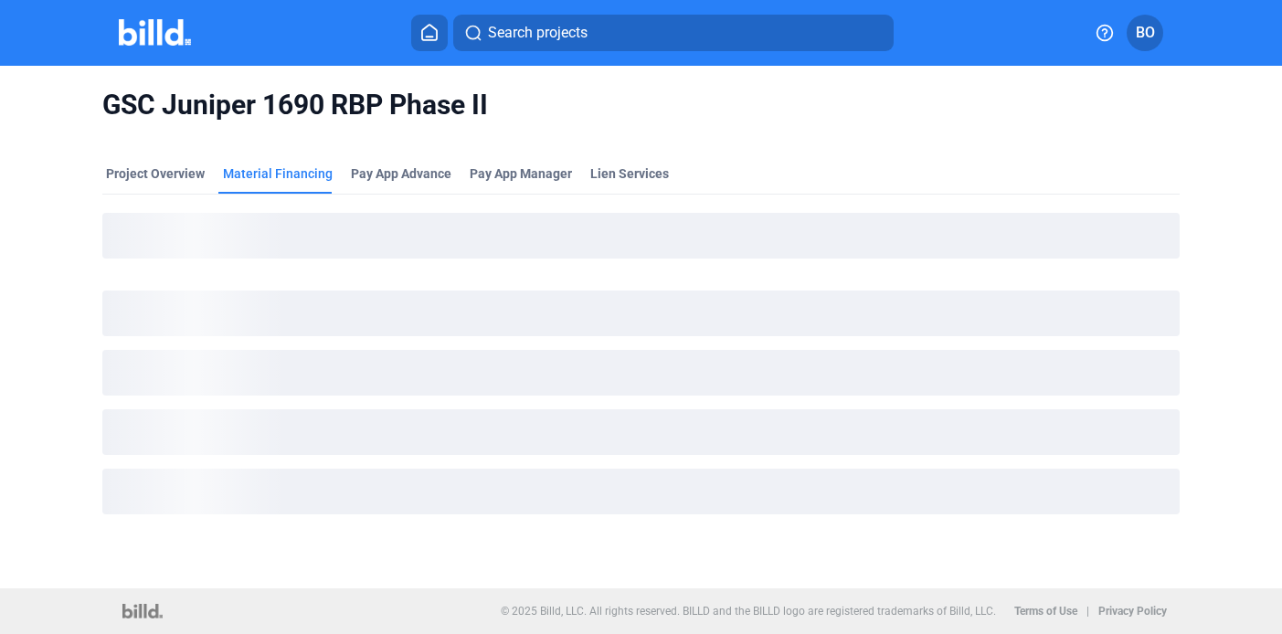
scroll to position [0, 0]
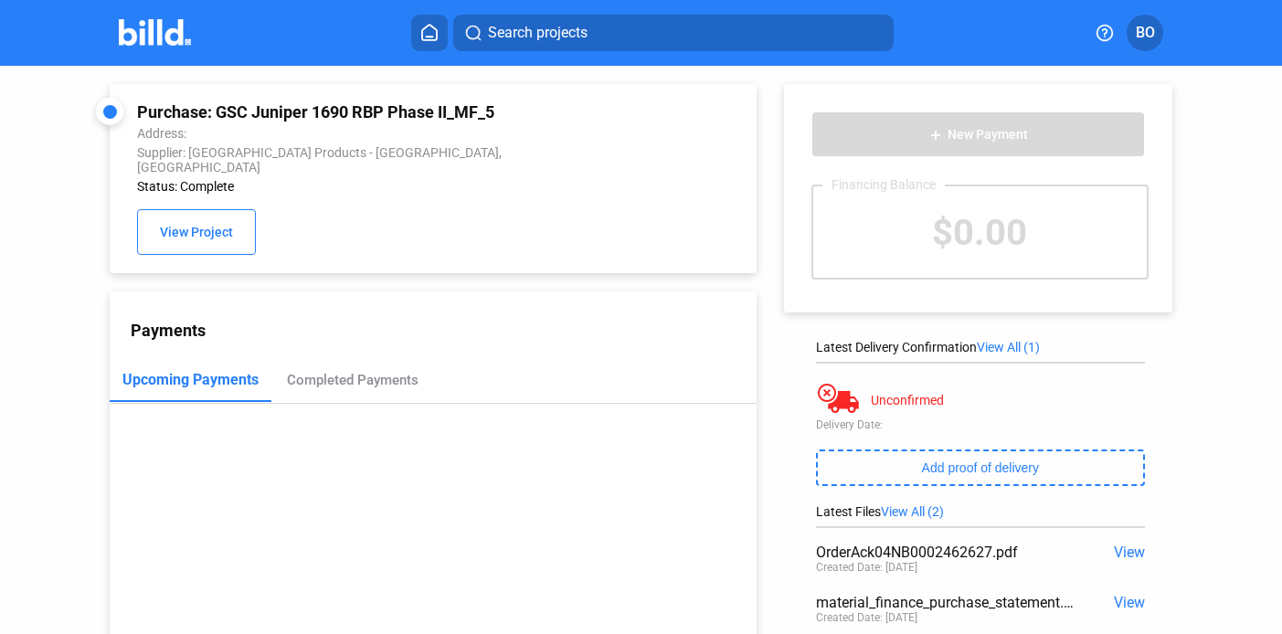
scroll to position [153, 0]
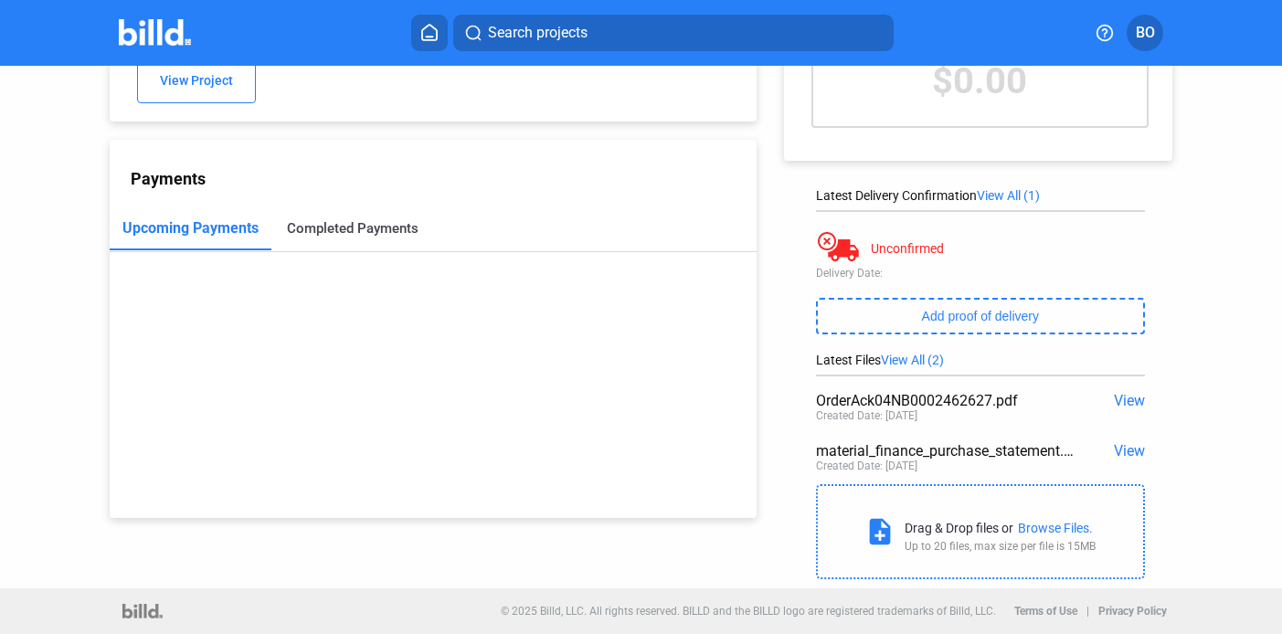
click at [323, 220] on div "Completed Payments" at bounding box center [353, 228] width 132 height 16
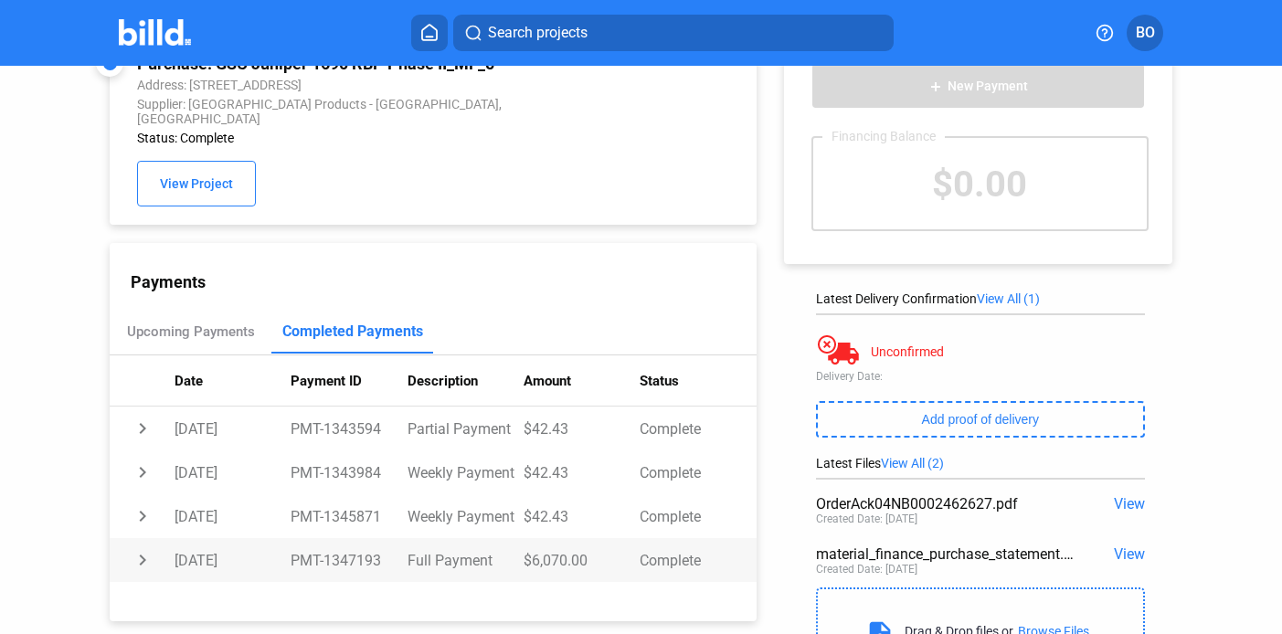
scroll to position [0, 0]
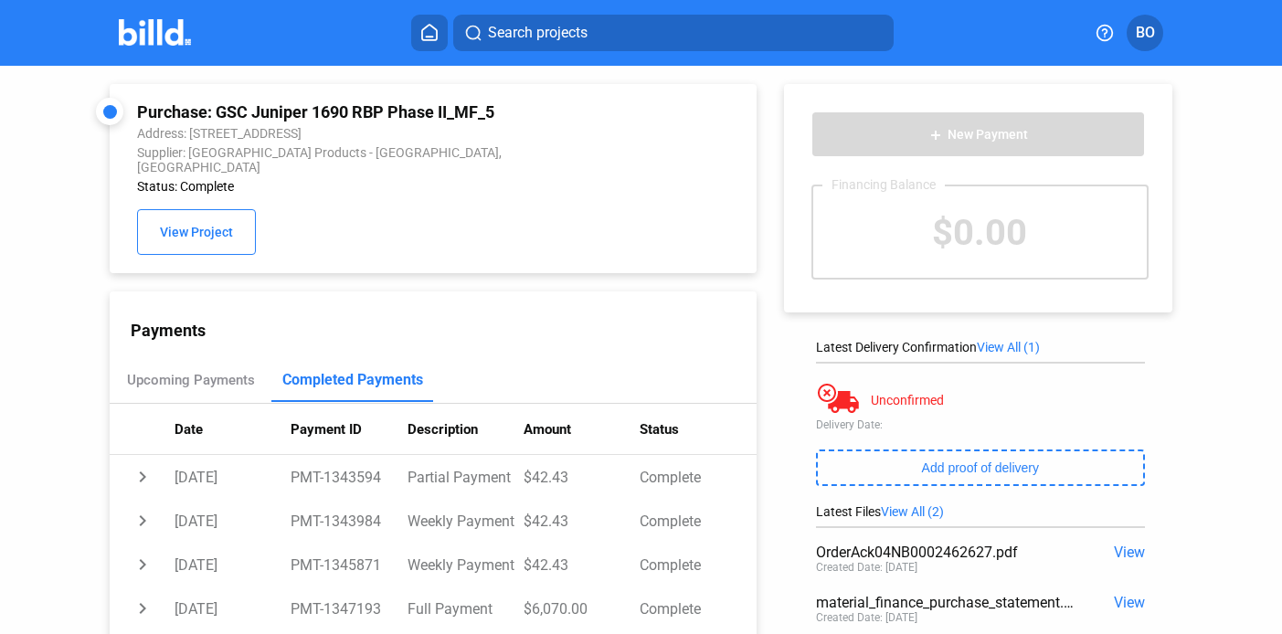
click at [158, 36] on img at bounding box center [155, 32] width 72 height 27
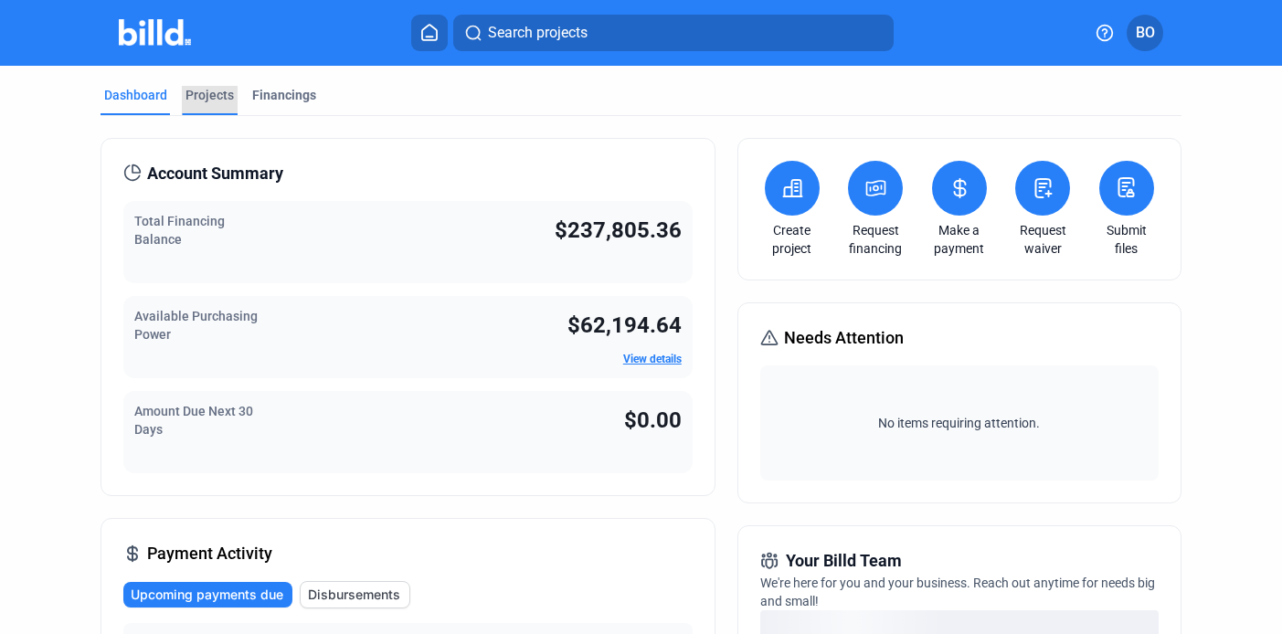
click at [203, 91] on div "Projects" at bounding box center [210, 95] width 48 height 18
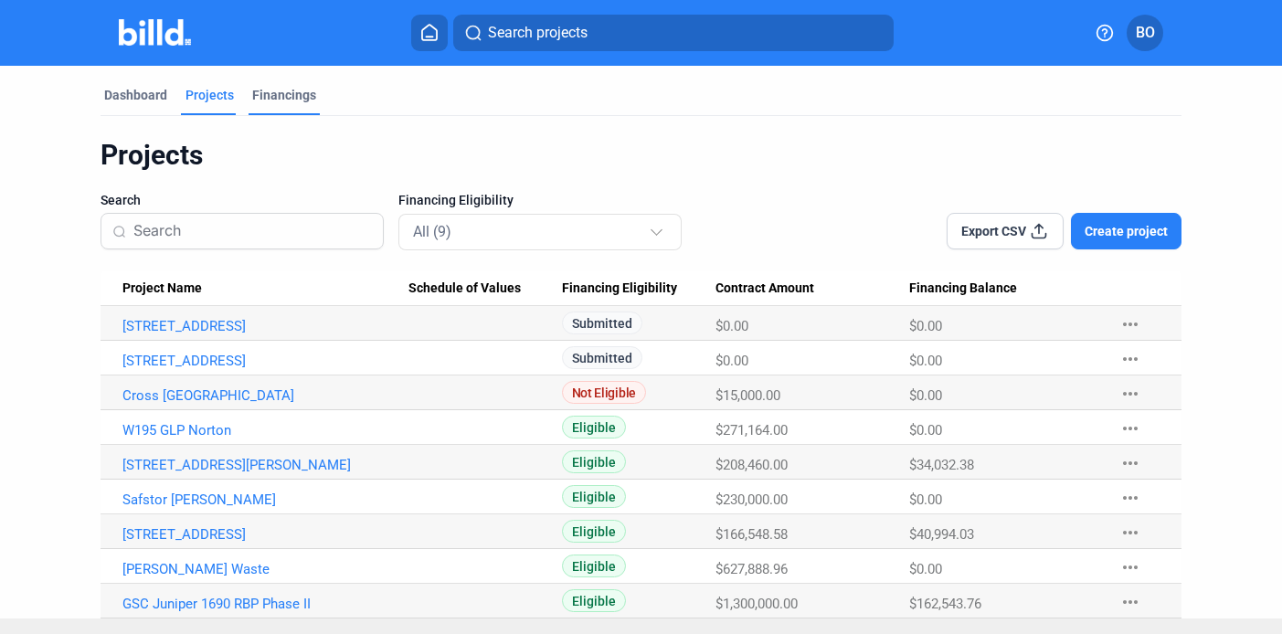
click at [299, 95] on div "Financings" at bounding box center [284, 95] width 64 height 18
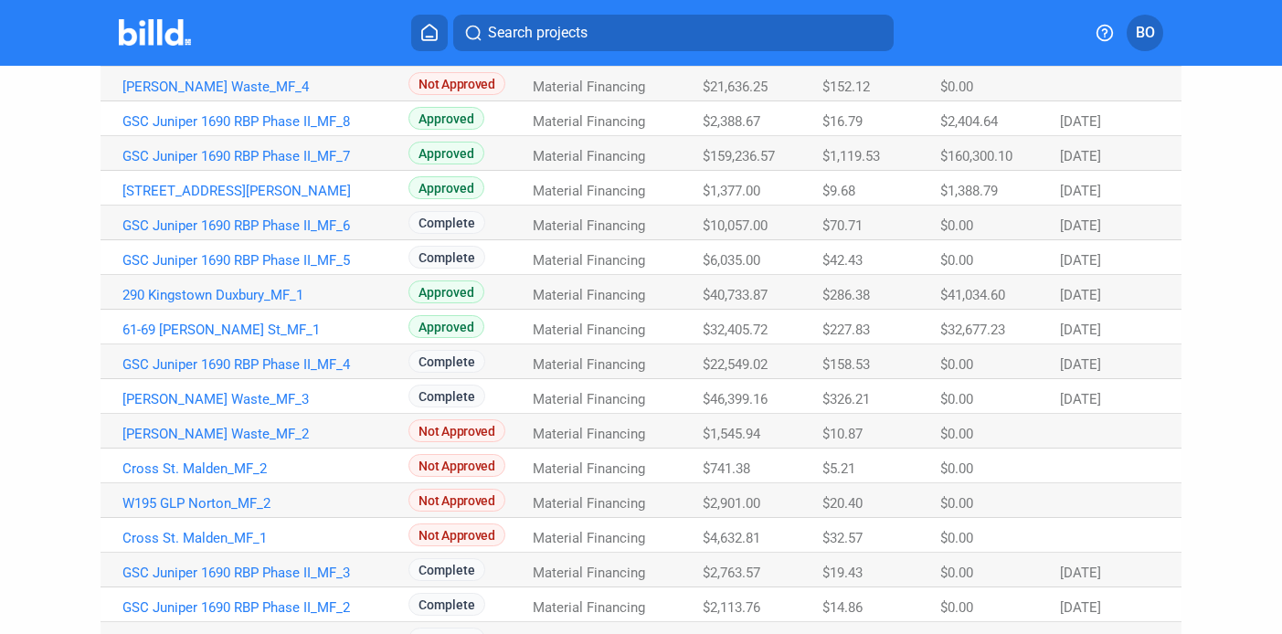
scroll to position [83, 0]
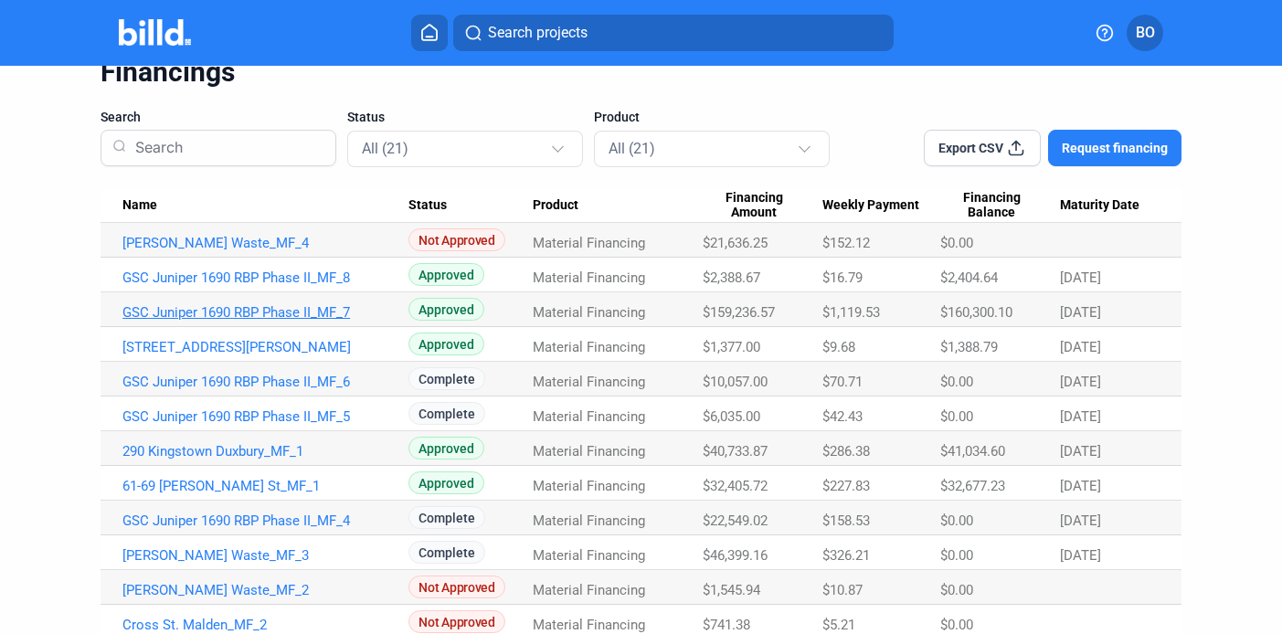
click at [301, 308] on link "GSC Juniper 1690 RBP Phase II_MF_7" at bounding box center [265, 312] width 286 height 16
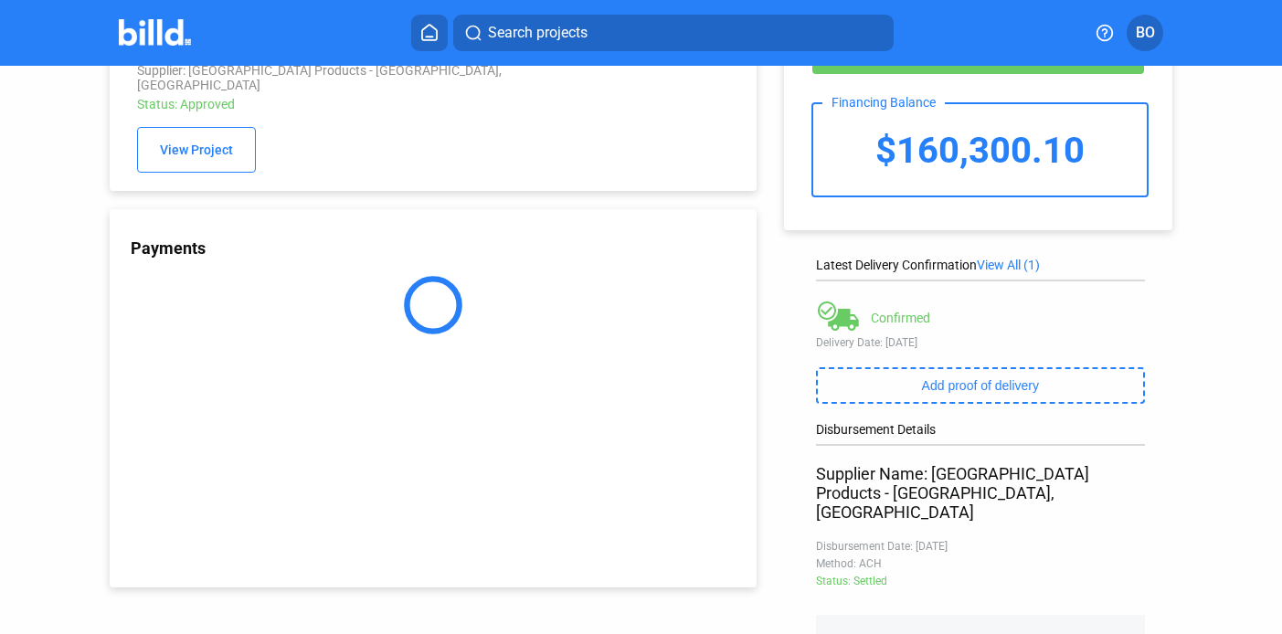
scroll to position [101, 0]
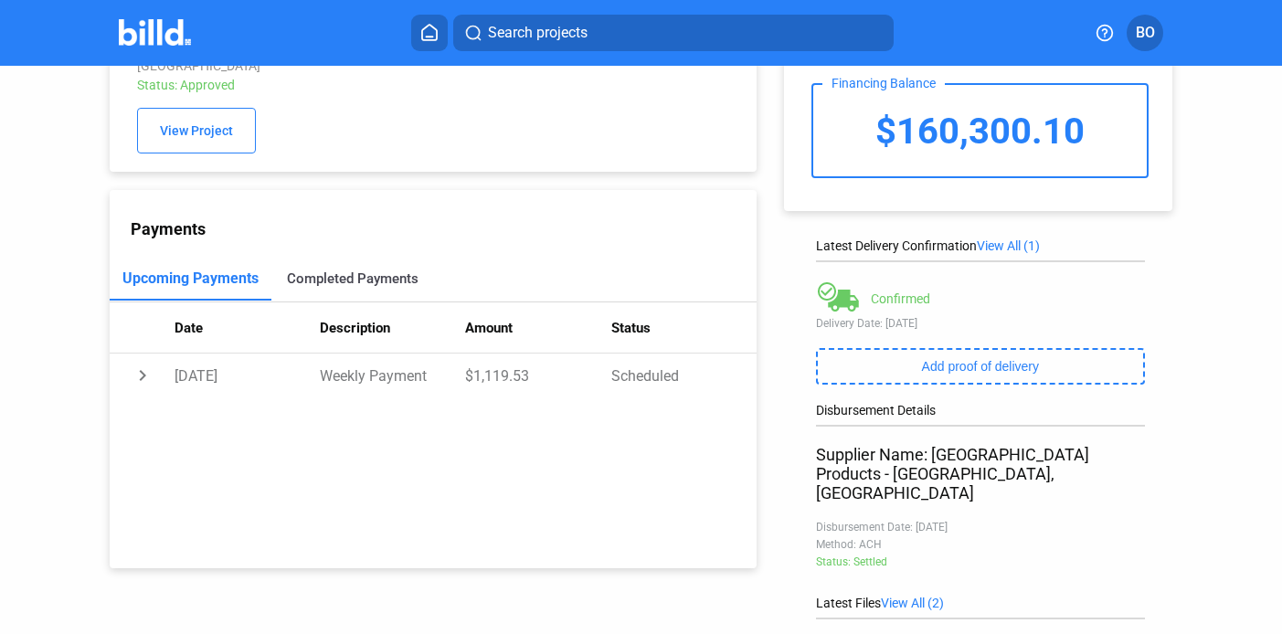
click at [349, 271] on div "Completed Payments" at bounding box center [353, 279] width 132 height 16
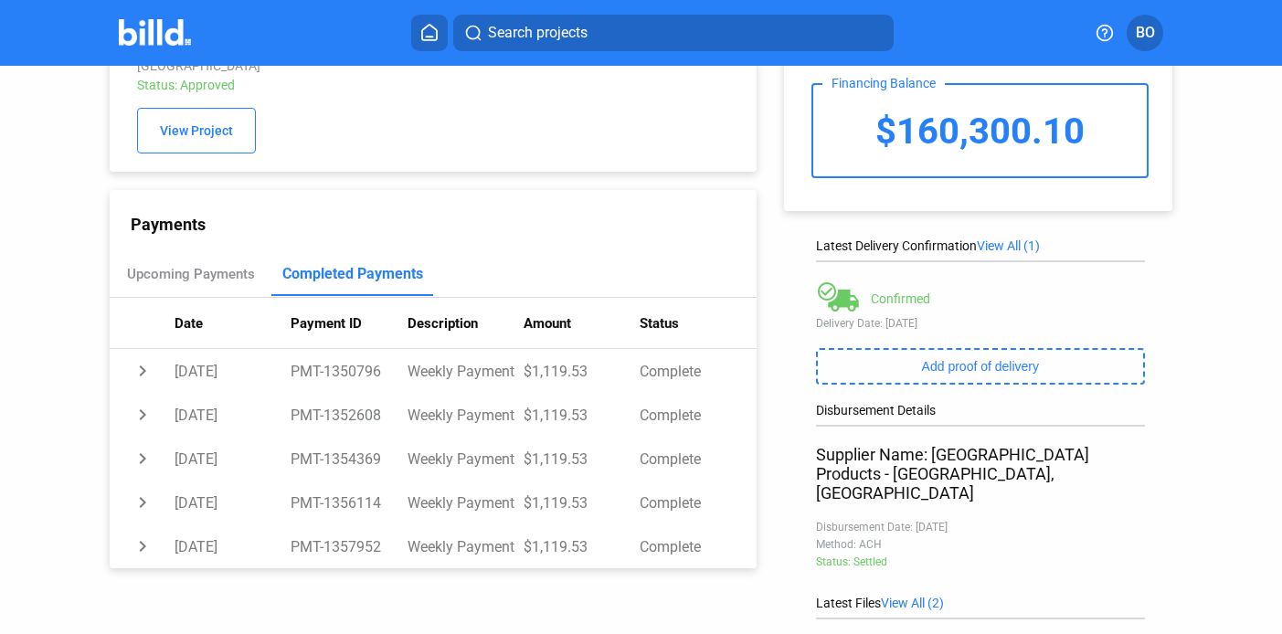
scroll to position [0, 0]
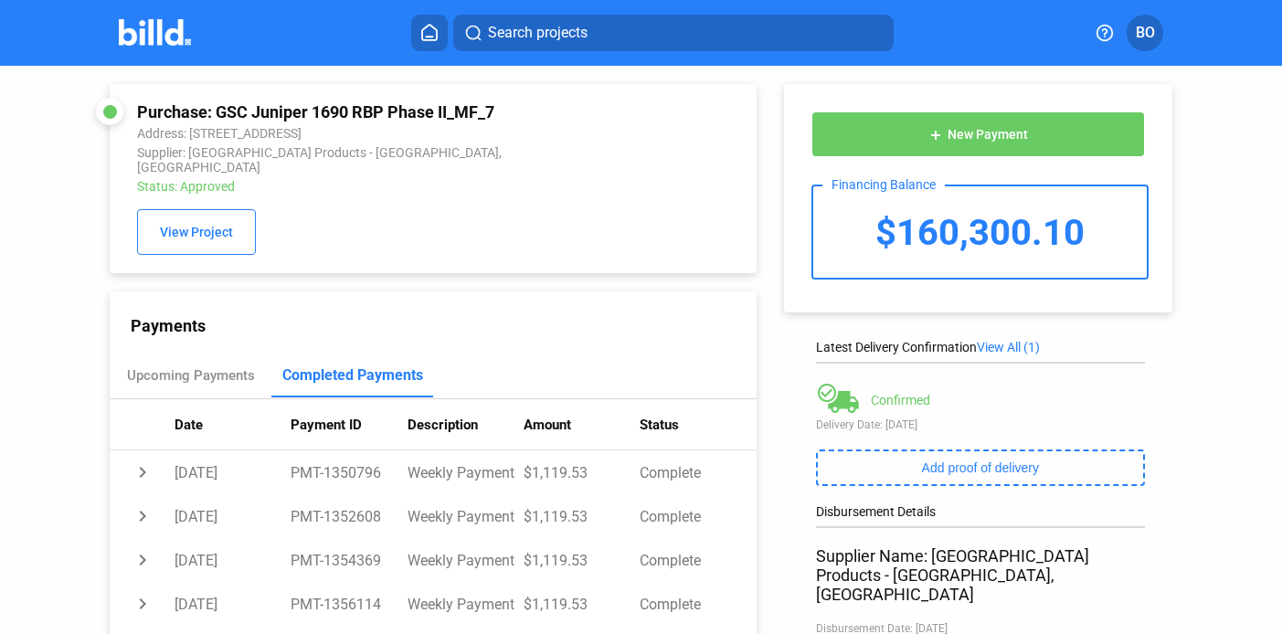
click at [173, 37] on img at bounding box center [155, 32] width 72 height 27
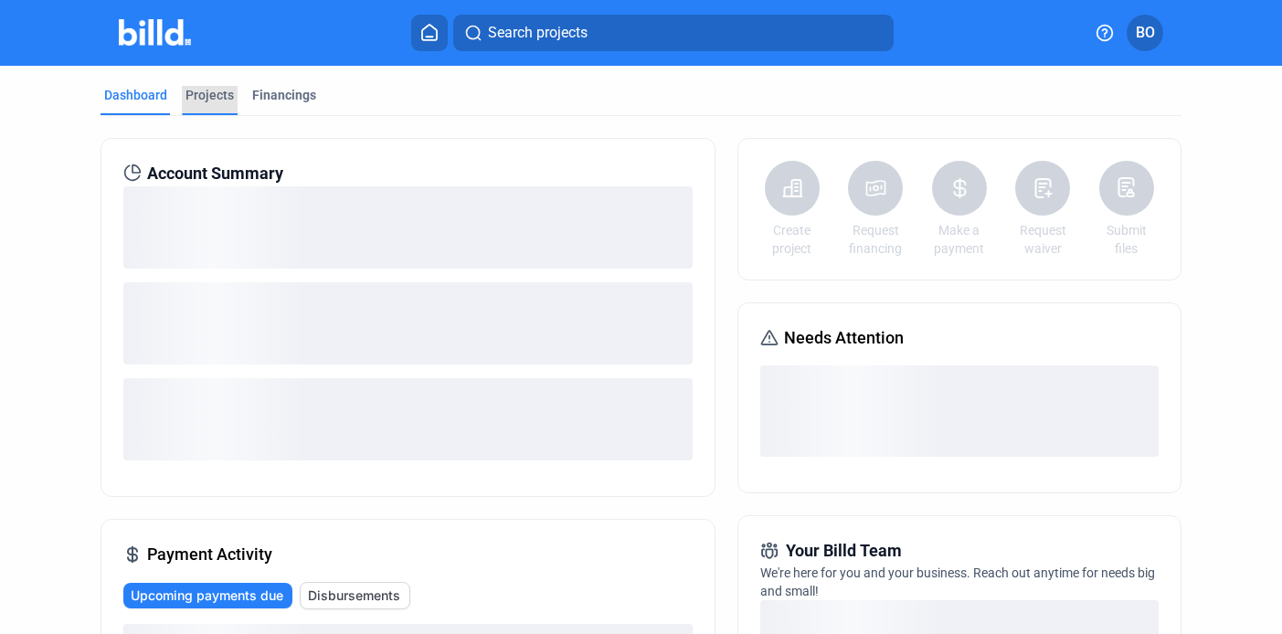
click at [218, 99] on div "Projects" at bounding box center [210, 95] width 48 height 18
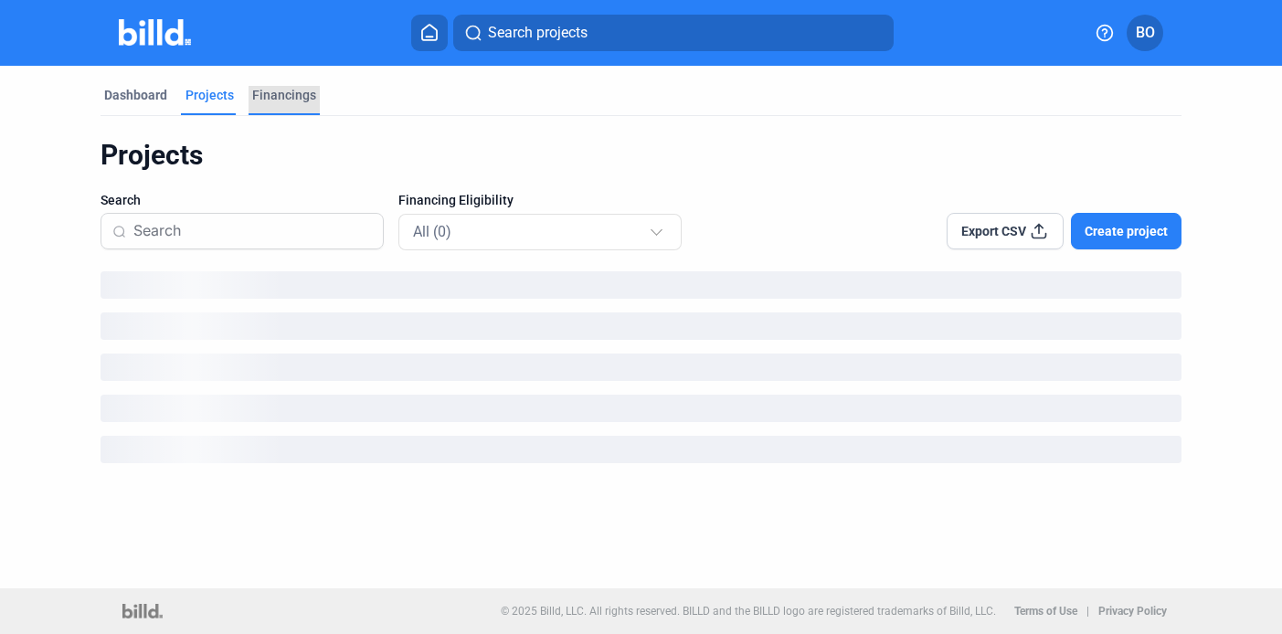
click at [284, 92] on div "Financings" at bounding box center [284, 95] width 64 height 18
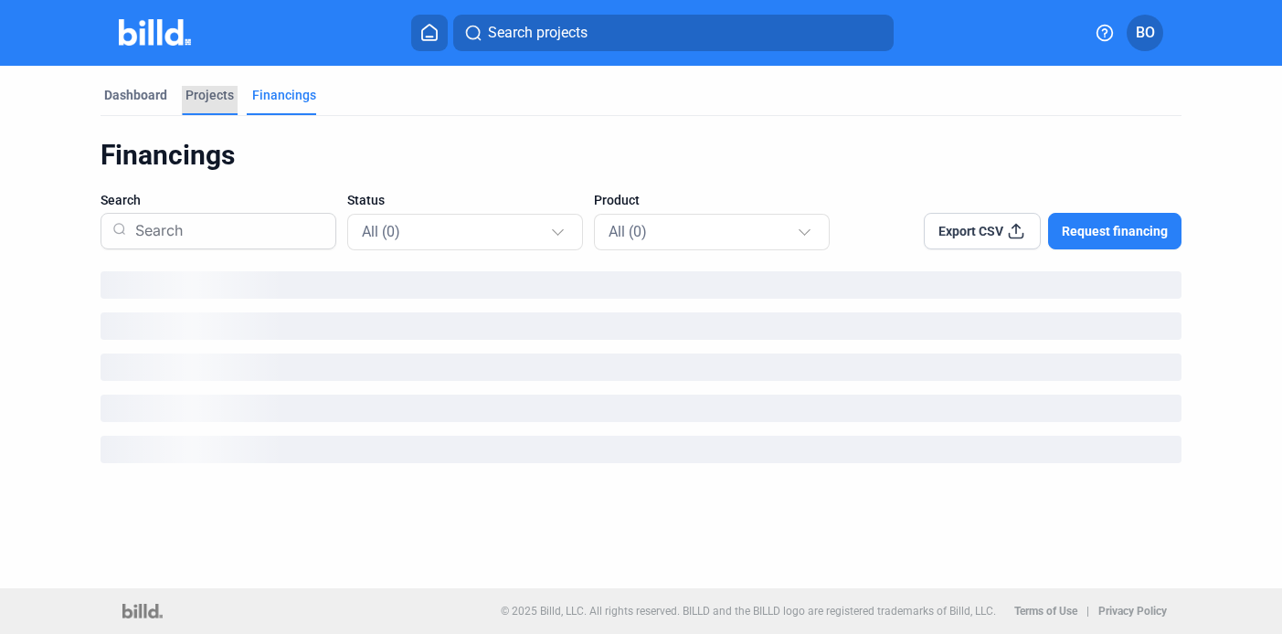
click at [221, 92] on div "Projects" at bounding box center [210, 95] width 48 height 18
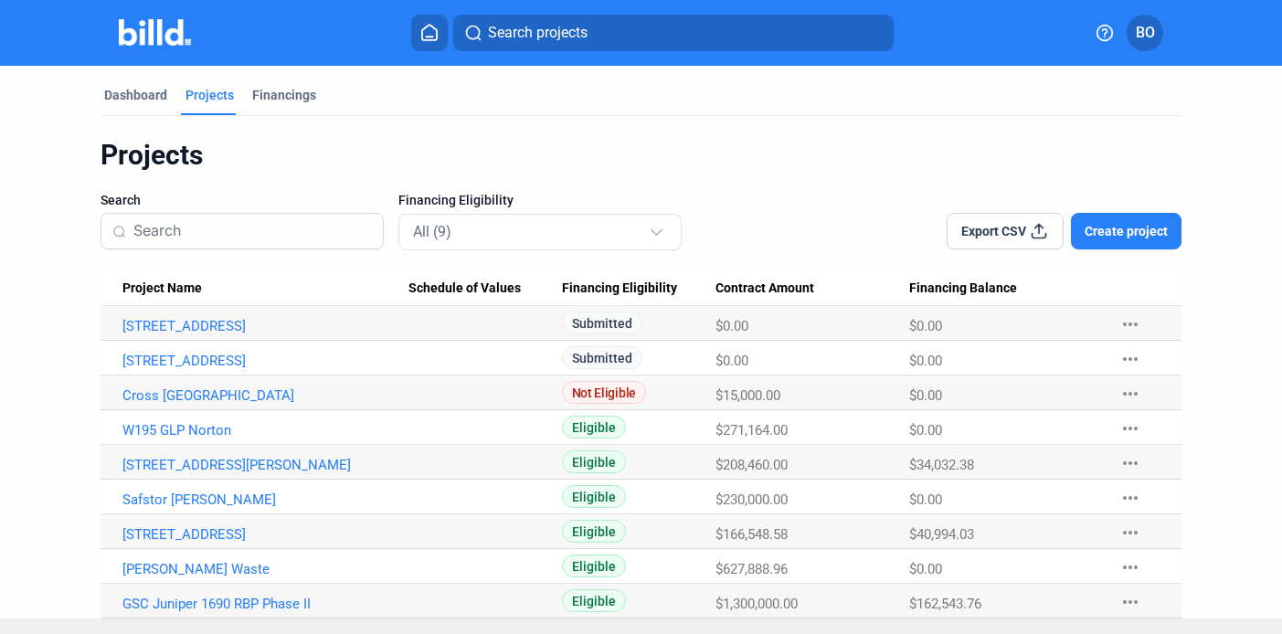
scroll to position [1, 0]
click at [145, 77] on mat-tab-group "Dashboard Projects Financings Projects Search Financing Eligibility All (9) Exp…" at bounding box center [641, 341] width 1081 height 553
click at [145, 83] on mat-tab-group "Dashboard Projects Financings Projects Search Financing Eligibility All (9) Exp…" at bounding box center [641, 341] width 1081 height 553
click at [148, 97] on div "Dashboard" at bounding box center [135, 94] width 63 height 18
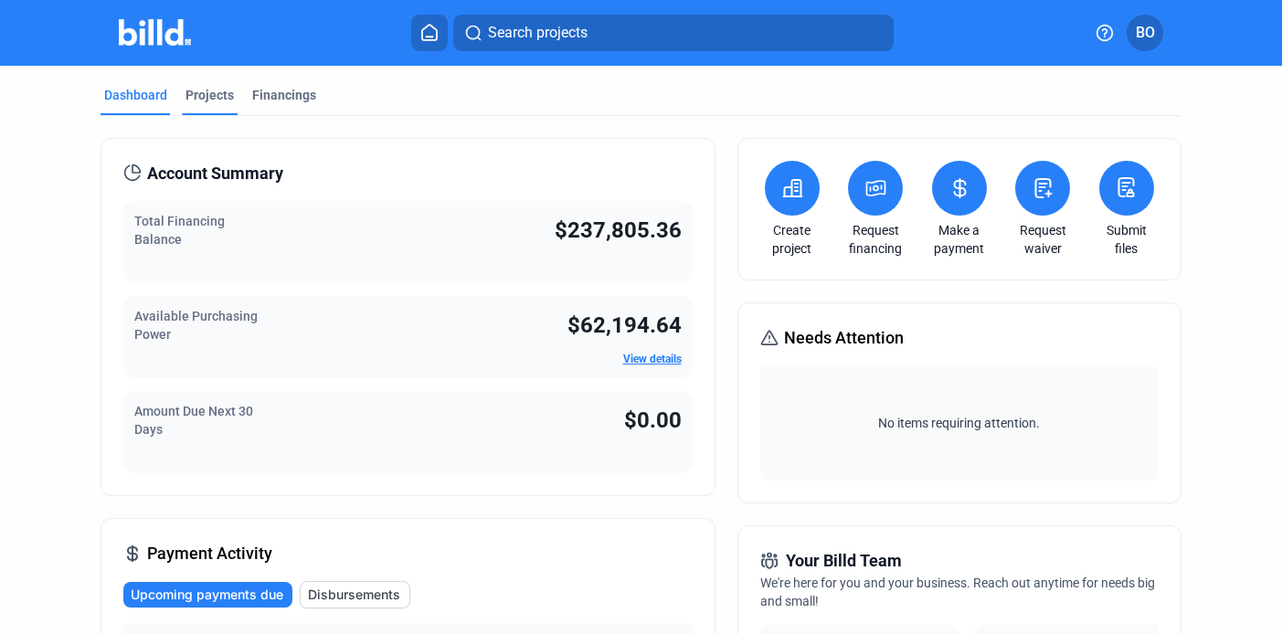
click at [217, 101] on div "Projects" at bounding box center [210, 95] width 48 height 18
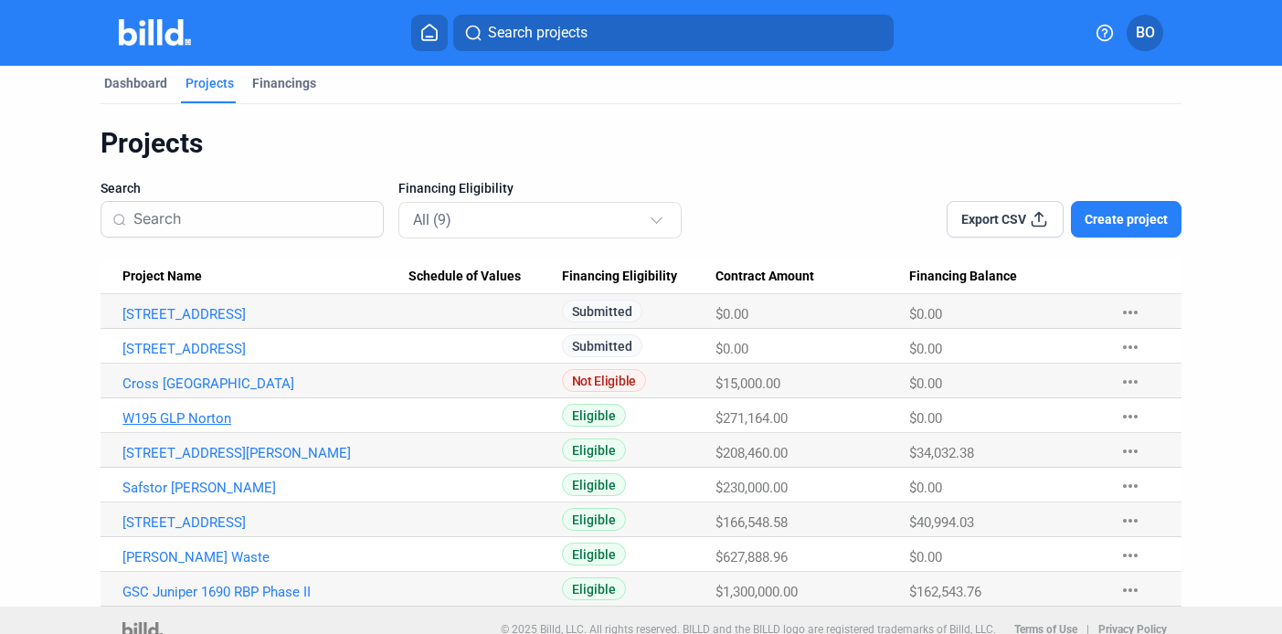
scroll to position [30, 0]
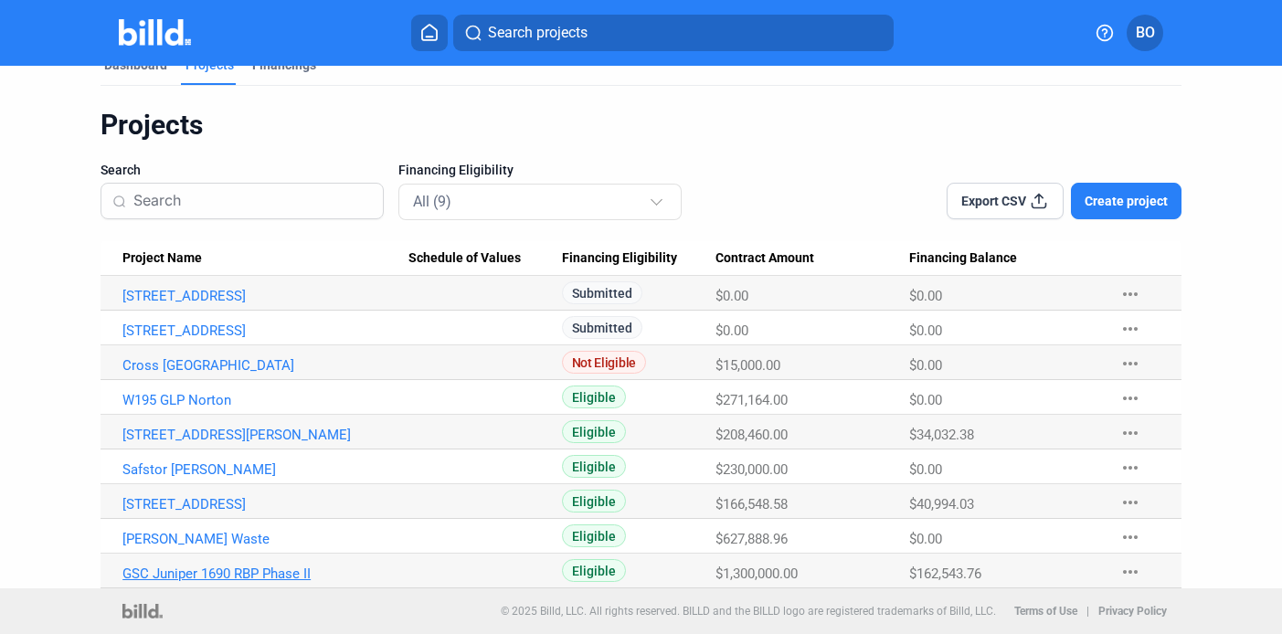
click at [230, 579] on link "GSC Juniper 1690 RBP Phase II" at bounding box center [265, 574] width 286 height 16
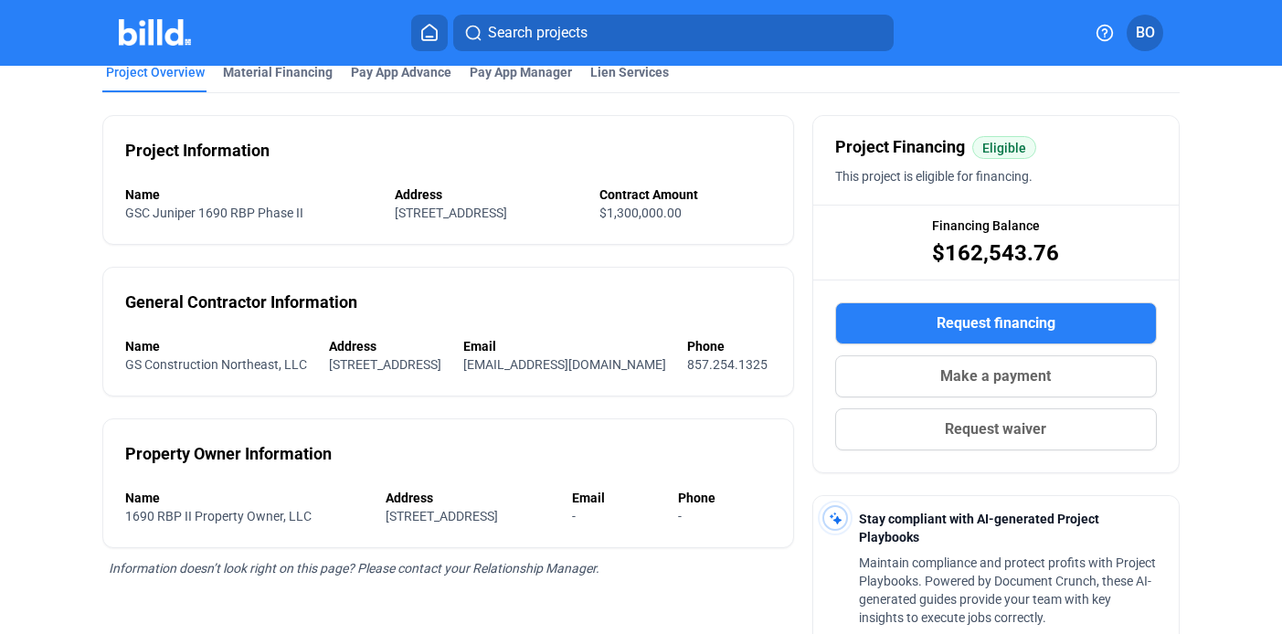
scroll to position [102, 0]
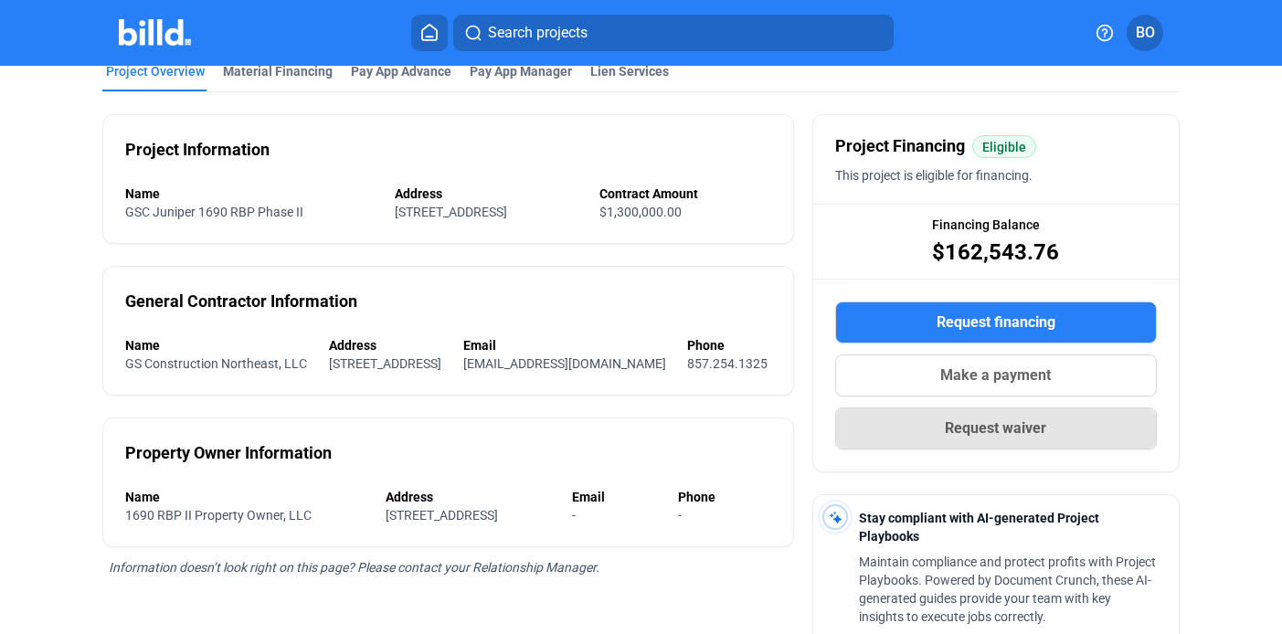
click at [972, 428] on span "Request waiver" at bounding box center [995, 429] width 101 height 22
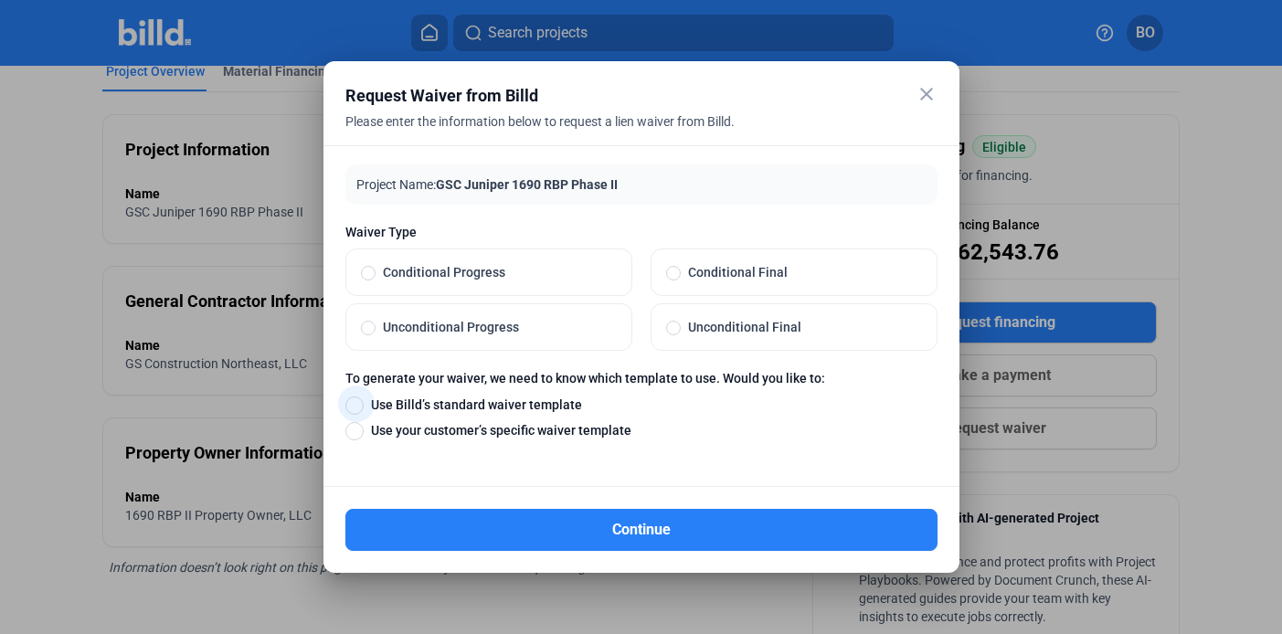
click at [445, 411] on span "Use Billd’s standard waiver template" at bounding box center [473, 405] width 218 height 18
click at [364, 411] on input "Use Billd’s standard waiver template" at bounding box center [355, 405] width 18 height 20
radio input "true"
click at [758, 332] on span "Unconditional Final" at bounding box center [801, 327] width 241 height 18
click at [681, 332] on input "Unconditional Final" at bounding box center [673, 327] width 15 height 16
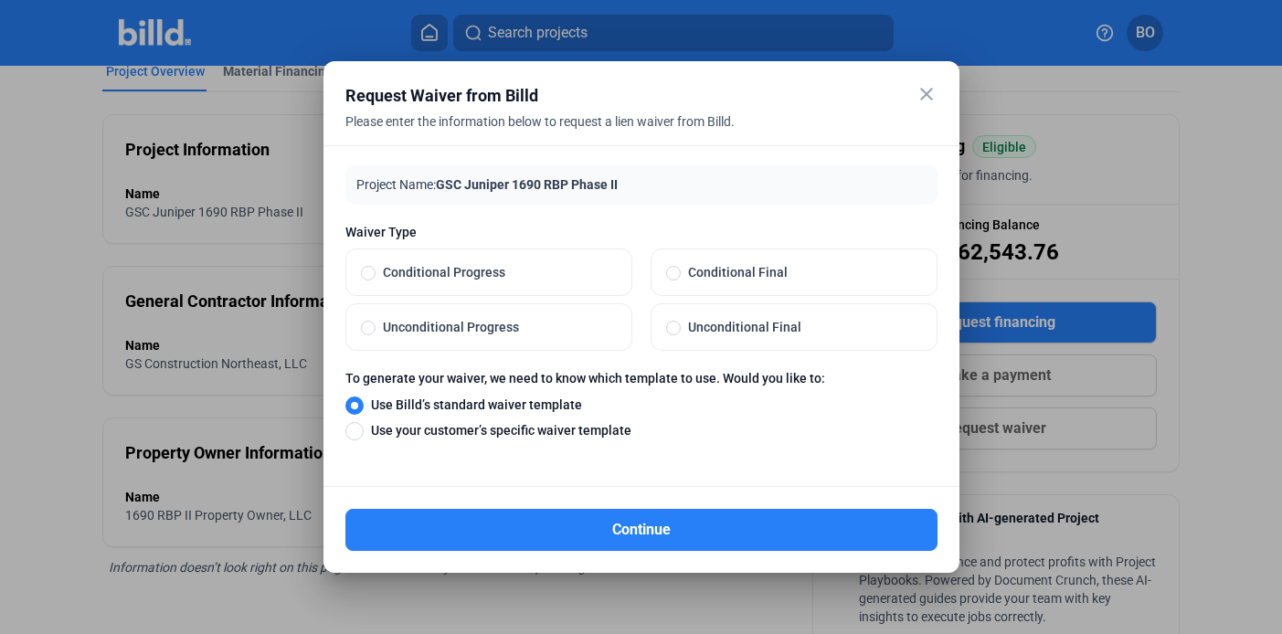
radio input "true"
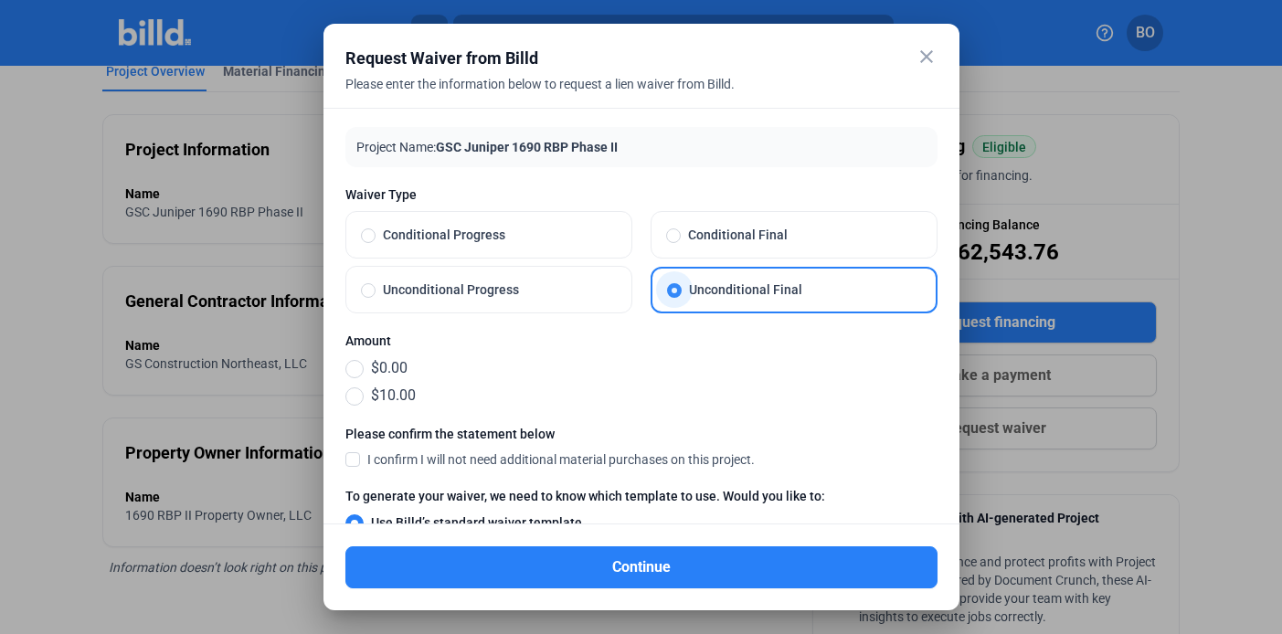
click at [736, 328] on div at bounding box center [642, 323] width 592 height 18
click at [468, 239] on span "Conditional Progress" at bounding box center [496, 235] width 241 height 18
click at [376, 239] on input "Conditional Progress" at bounding box center [368, 235] width 15 height 16
radio input "true"
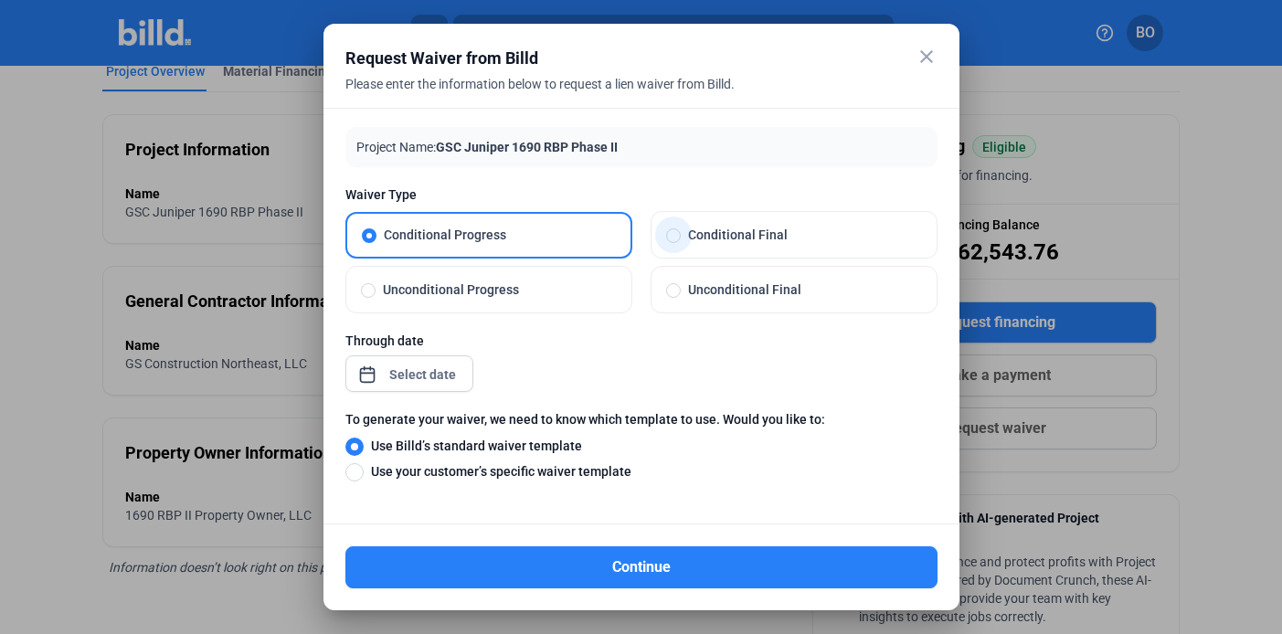
click at [713, 230] on span "Conditional Final" at bounding box center [801, 235] width 241 height 18
click at [681, 230] on input "Conditional Final" at bounding box center [673, 235] width 15 height 16
radio input "true"
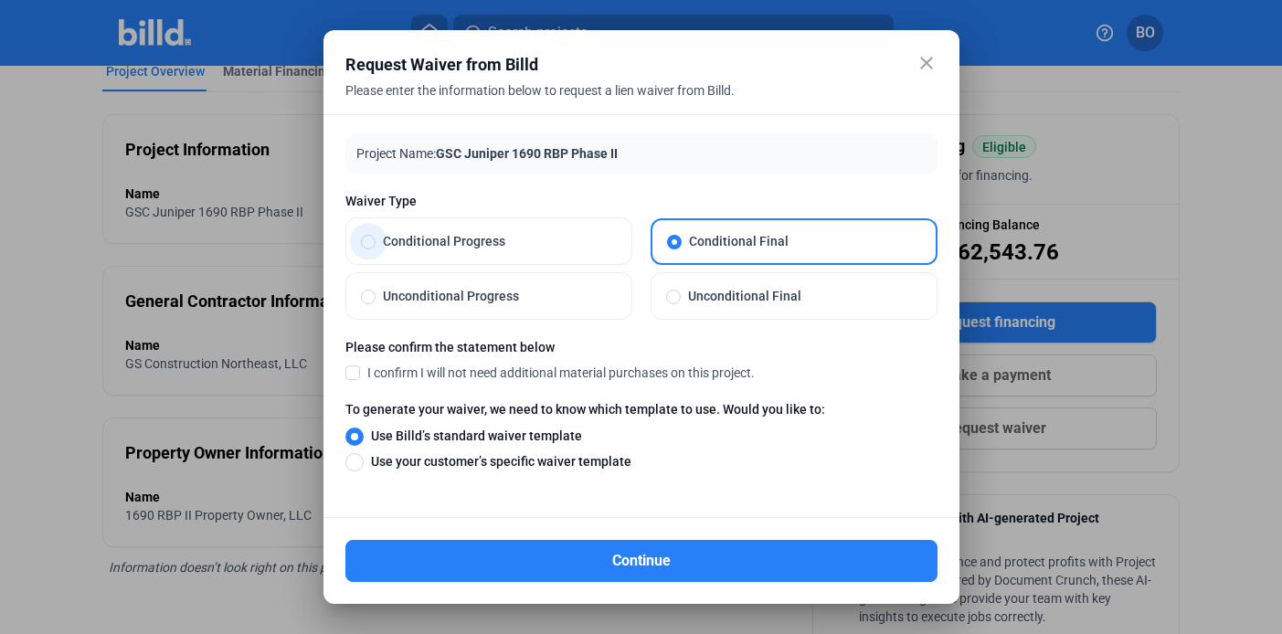
click at [508, 235] on span "Conditional Progress" at bounding box center [496, 241] width 241 height 18
click at [376, 235] on input "Conditional Progress" at bounding box center [368, 241] width 15 height 16
radio input "true"
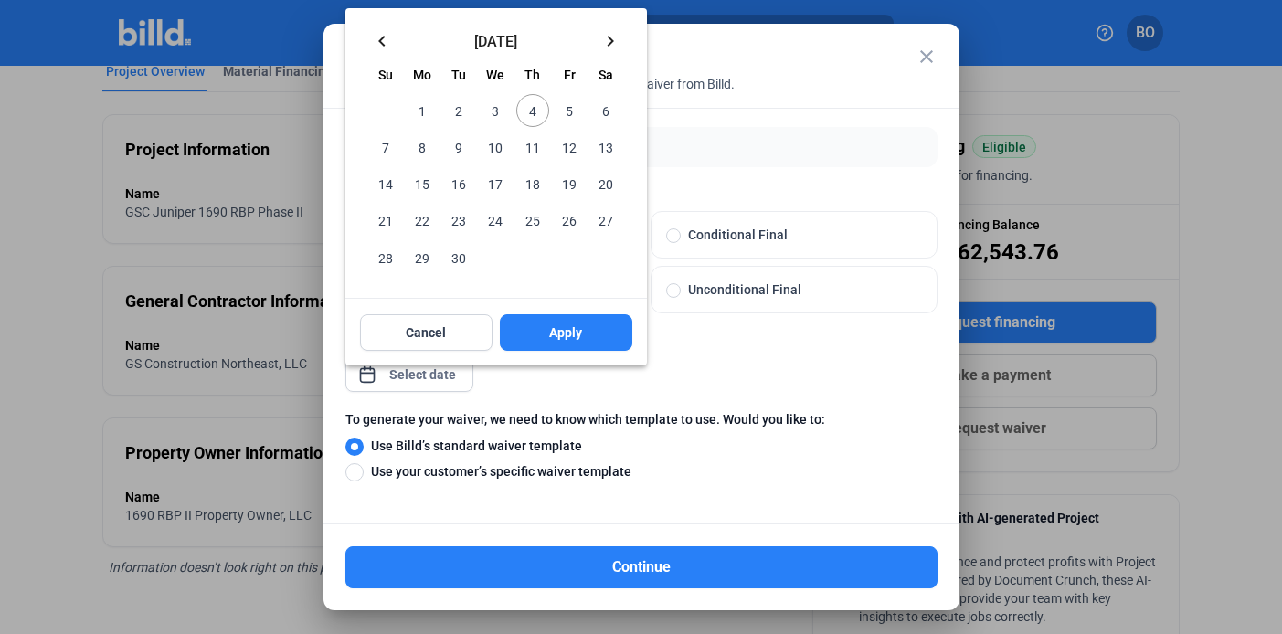
click at [434, 378] on div "close Request Waiver from Billd Please enter the information below to request a…" at bounding box center [641, 317] width 1282 height 634
click at [384, 44] on mat-icon "keyboard_arrow_left" at bounding box center [382, 41] width 22 height 22
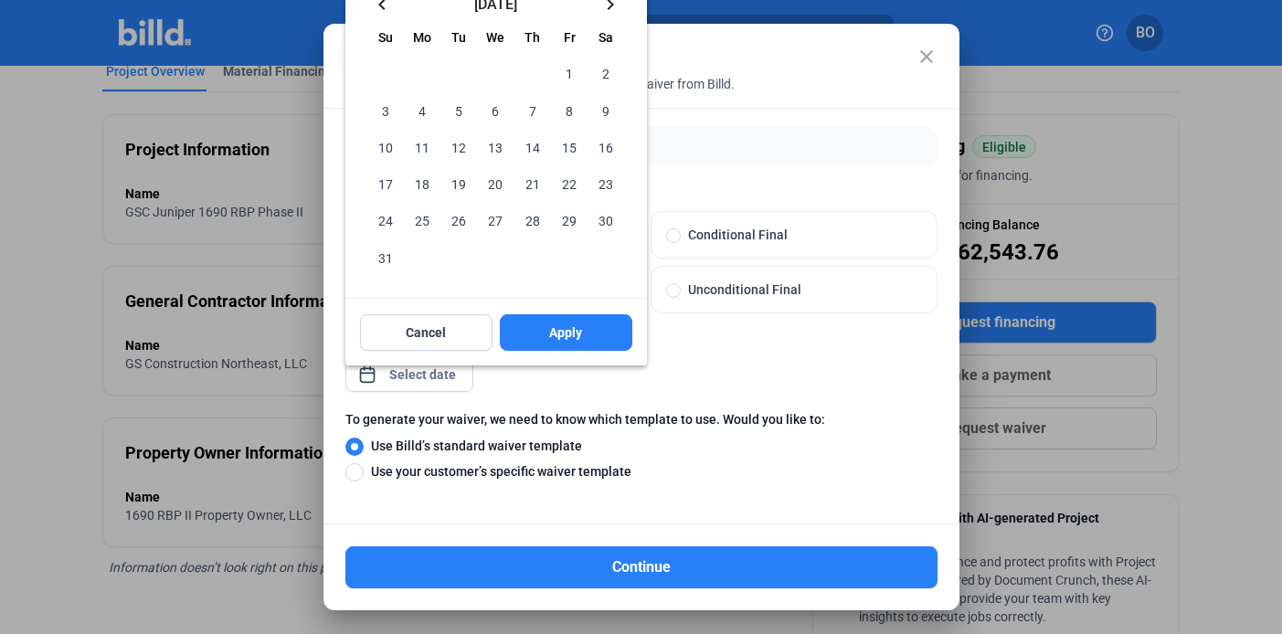
click at [383, 15] on button "keyboard_arrow_left" at bounding box center [382, 2] width 37 height 37
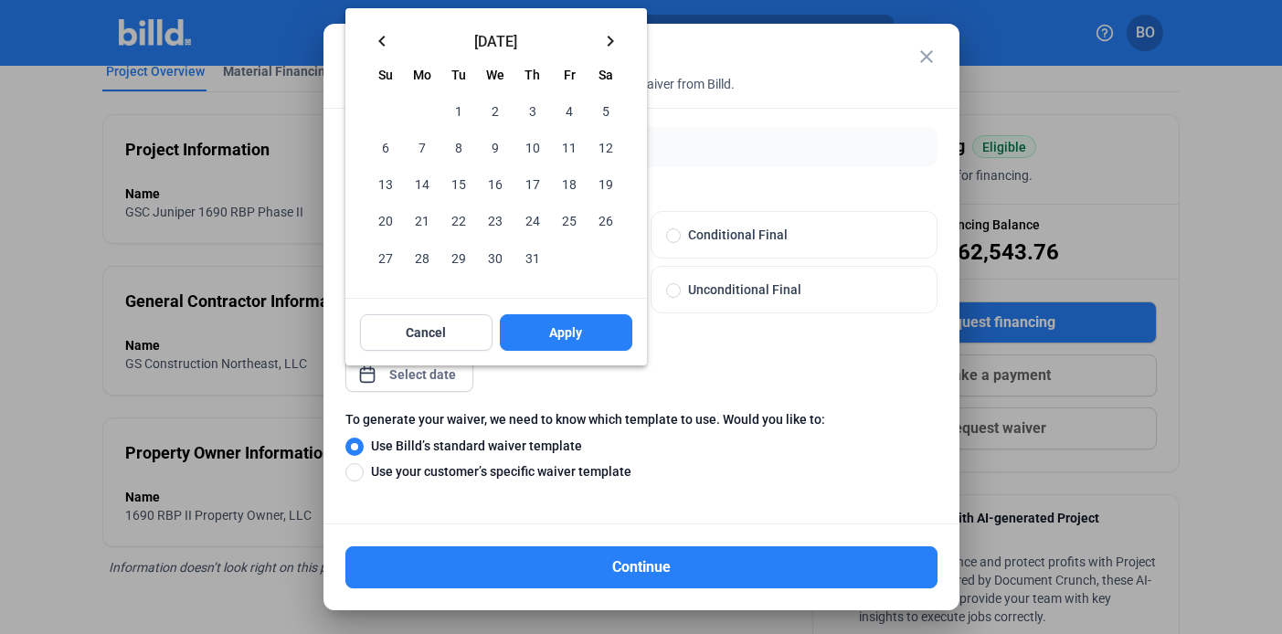
click at [533, 246] on span "31" at bounding box center [532, 257] width 33 height 33
click at [571, 333] on span "Apply" at bounding box center [565, 333] width 33 height 18
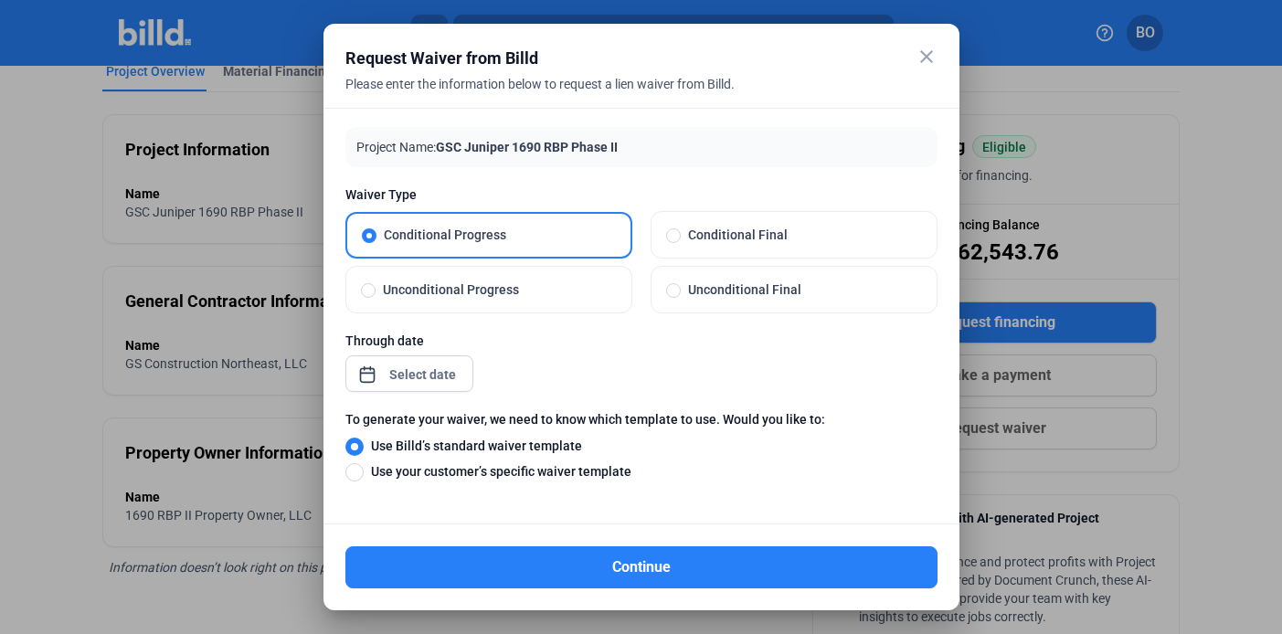
click at [484, 468] on span "Use your customer’s specific waiver template" at bounding box center [498, 472] width 268 height 18
click at [364, 468] on input "Use your customer’s specific waiver template" at bounding box center [355, 472] width 18 height 20
radio input "true"
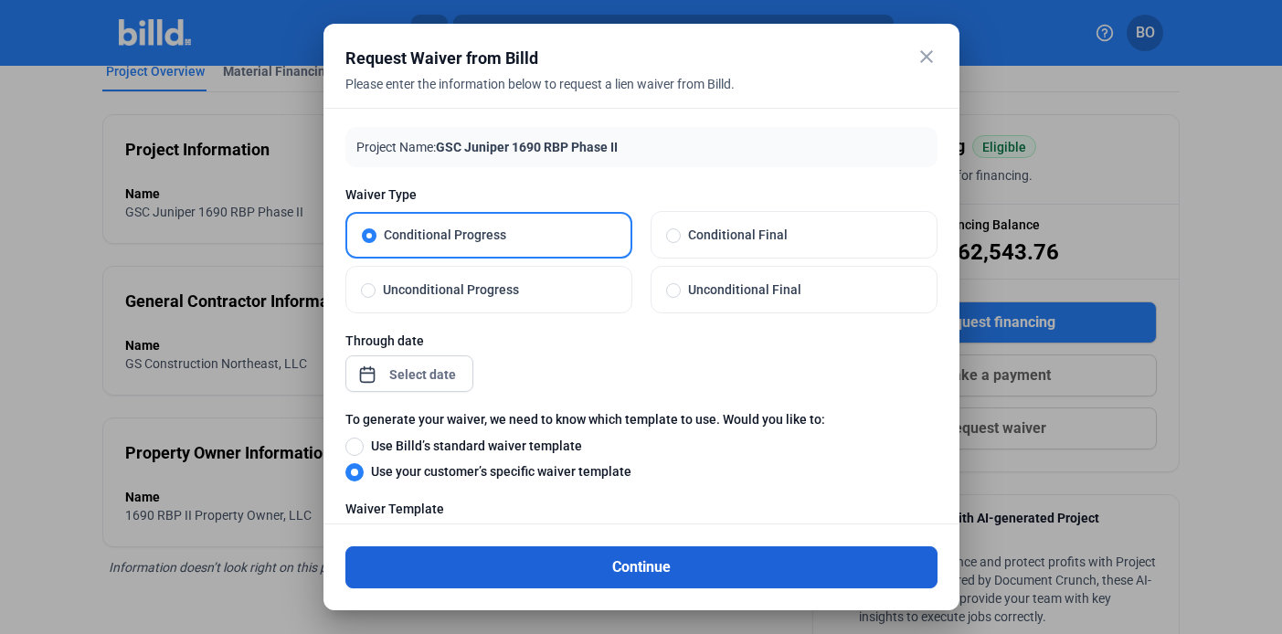
click at [547, 570] on button "Continue" at bounding box center [642, 568] width 592 height 42
click at [557, 565] on button "Continue" at bounding box center [642, 568] width 592 height 42
click at [665, 566] on button "Continue" at bounding box center [642, 568] width 592 height 42
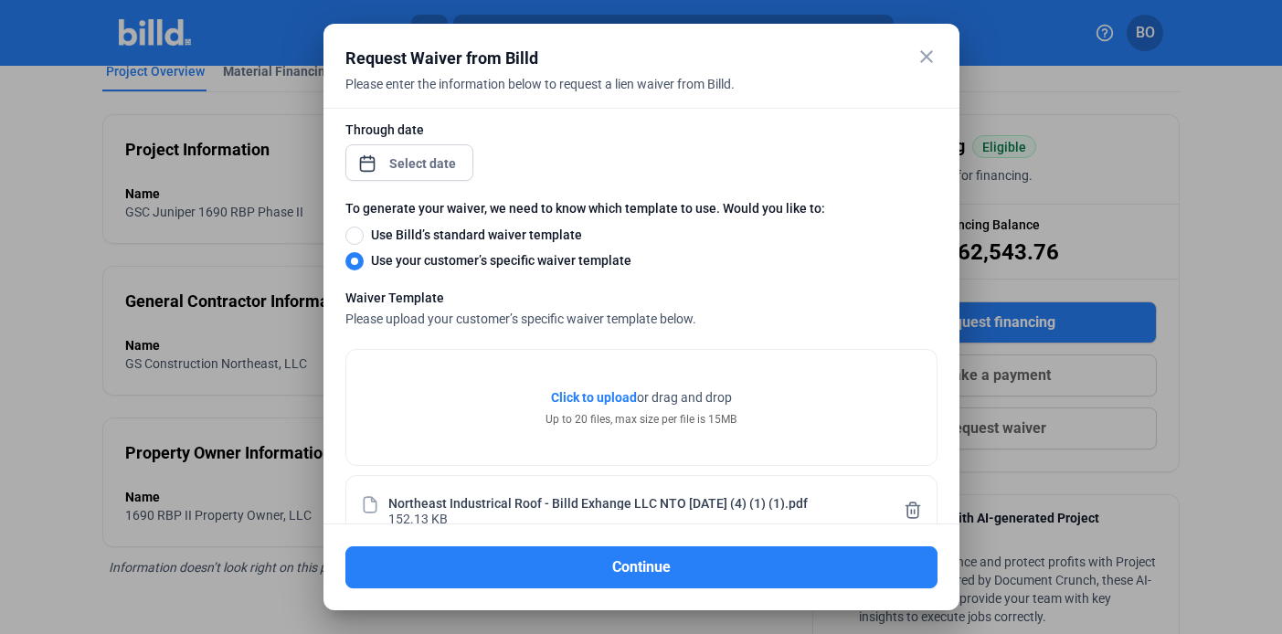
scroll to position [391, 0]
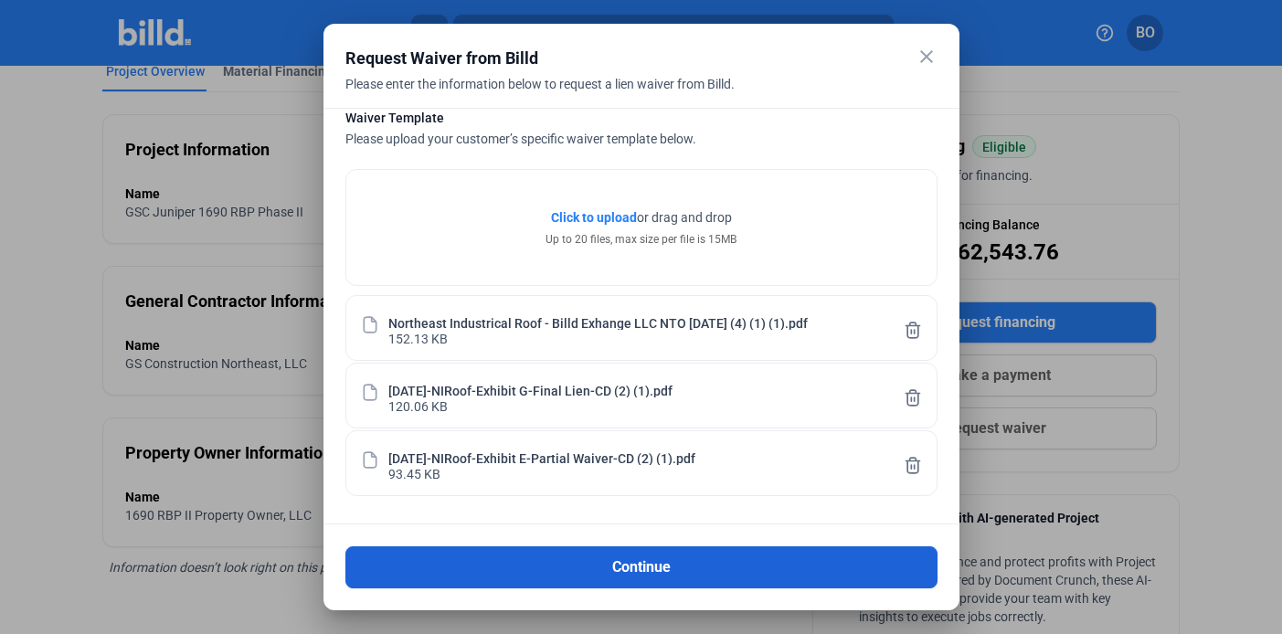
click at [637, 564] on button "Continue" at bounding box center [642, 568] width 592 height 42
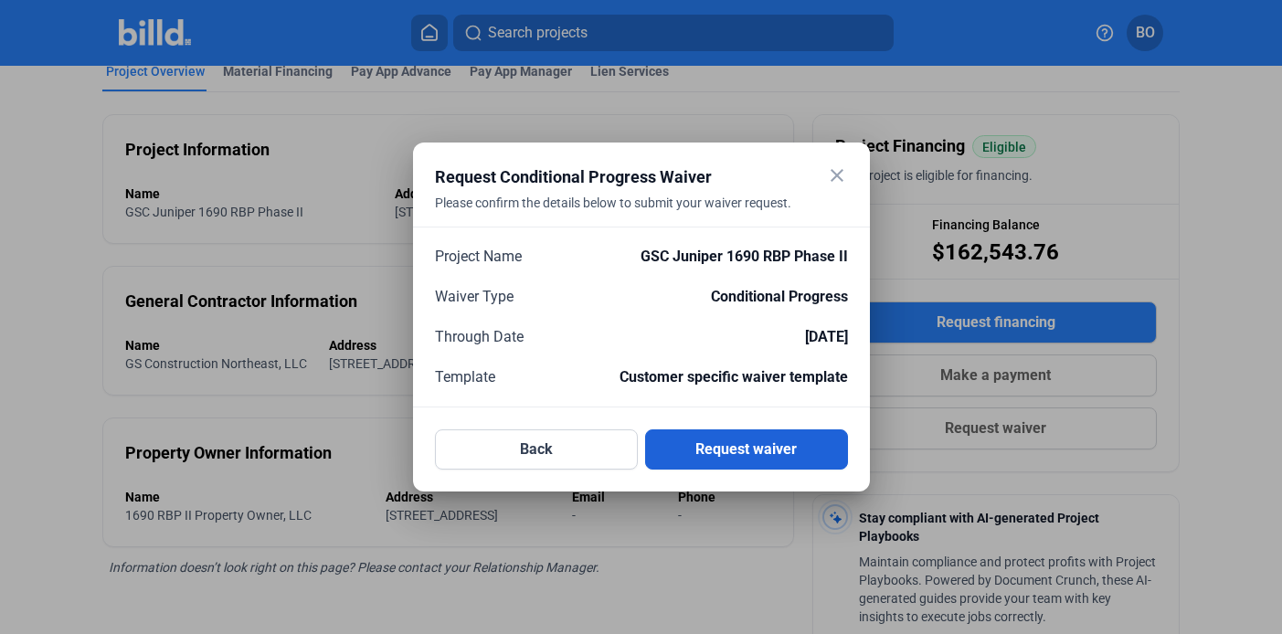
click at [780, 452] on button "Request waiver" at bounding box center [746, 450] width 203 height 40
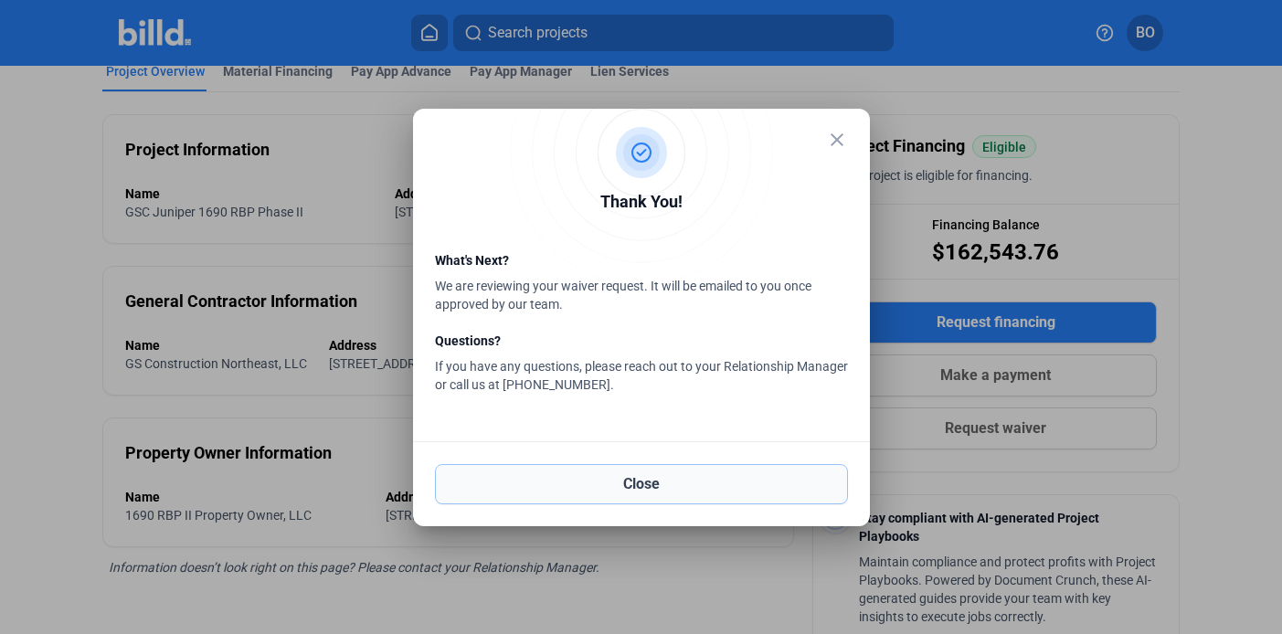
click at [757, 497] on button "Close" at bounding box center [641, 484] width 413 height 40
